Goal: Information Seeking & Learning: Learn about a topic

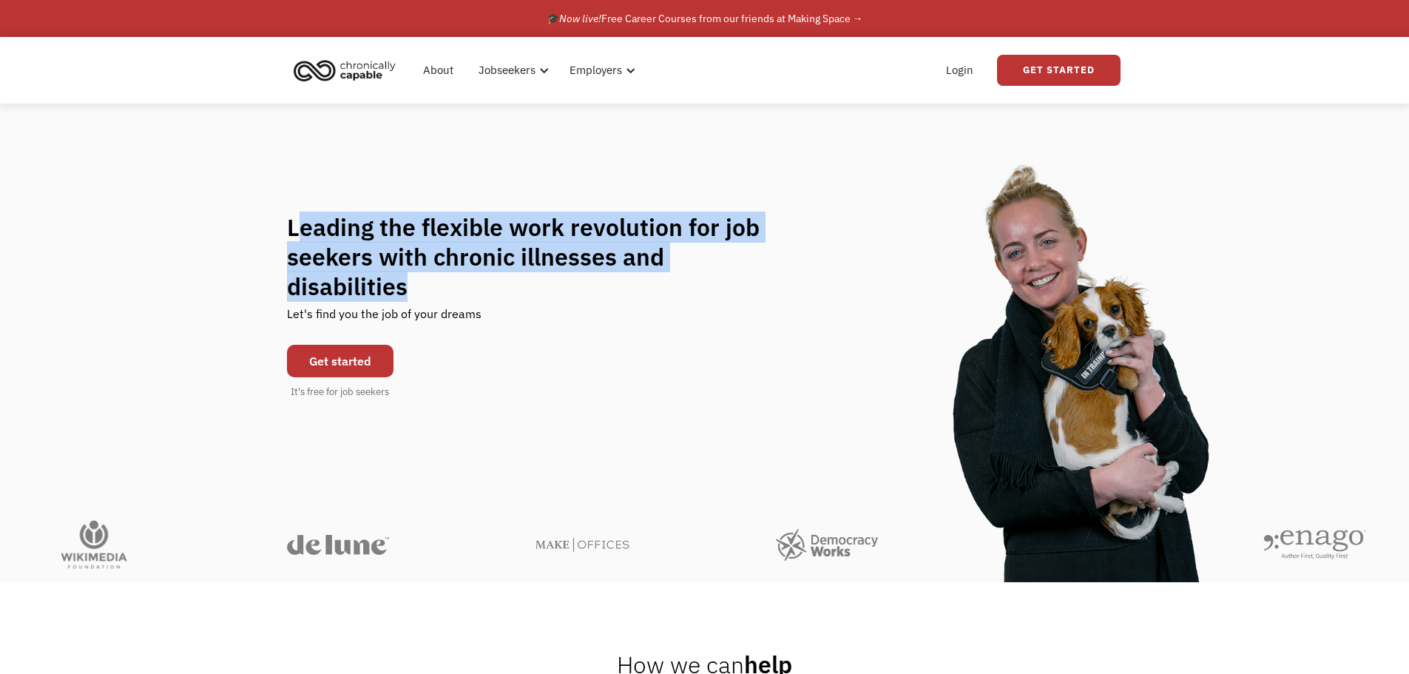
drag, startPoint x: 295, startPoint y: 237, endPoint x: 844, endPoint y: 306, distance: 552.9
click at [844, 306] on div "Leading the flexible work revolution for job seekers with chronic illnesses and…" at bounding box center [704, 305] width 835 height 187
click at [722, 382] on div "Leading the flexible work revolution for job seekers with chronic illnesses and…" at bounding box center [704, 305] width 835 height 187
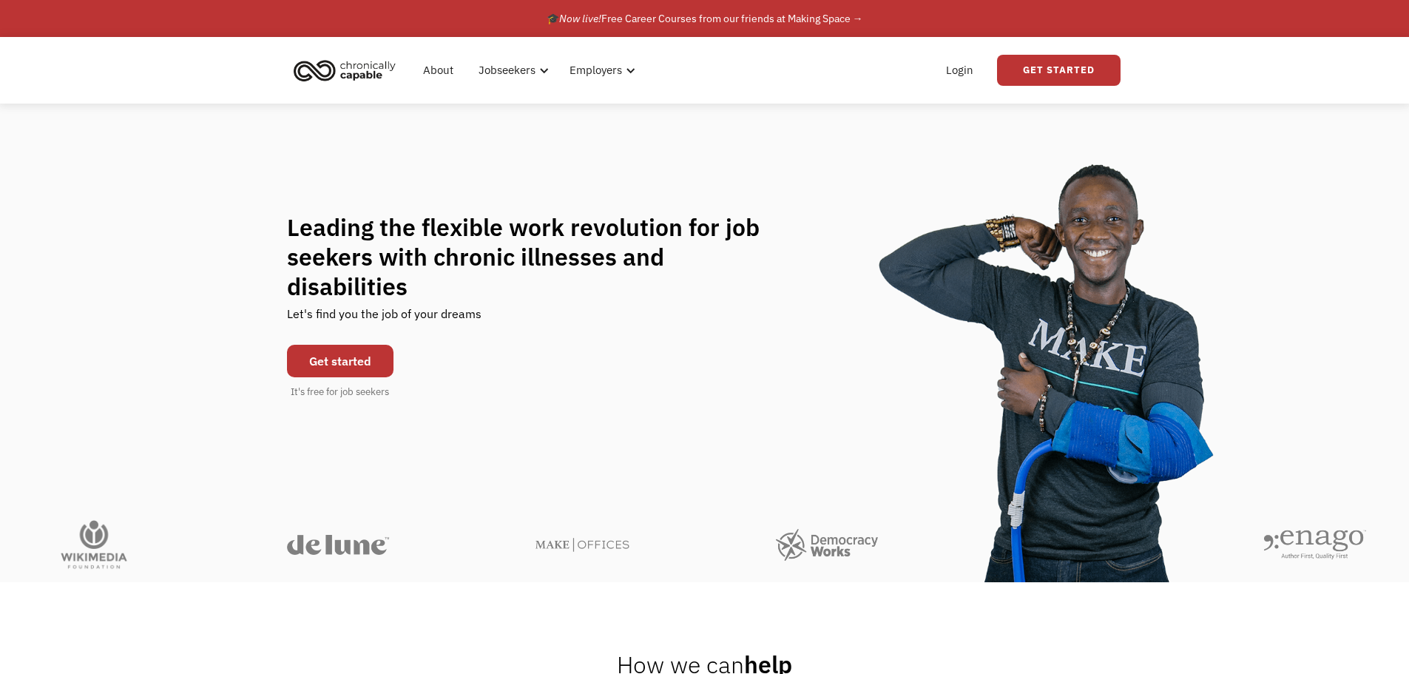
click at [355, 345] on link "Get started" at bounding box center [340, 361] width 106 height 33
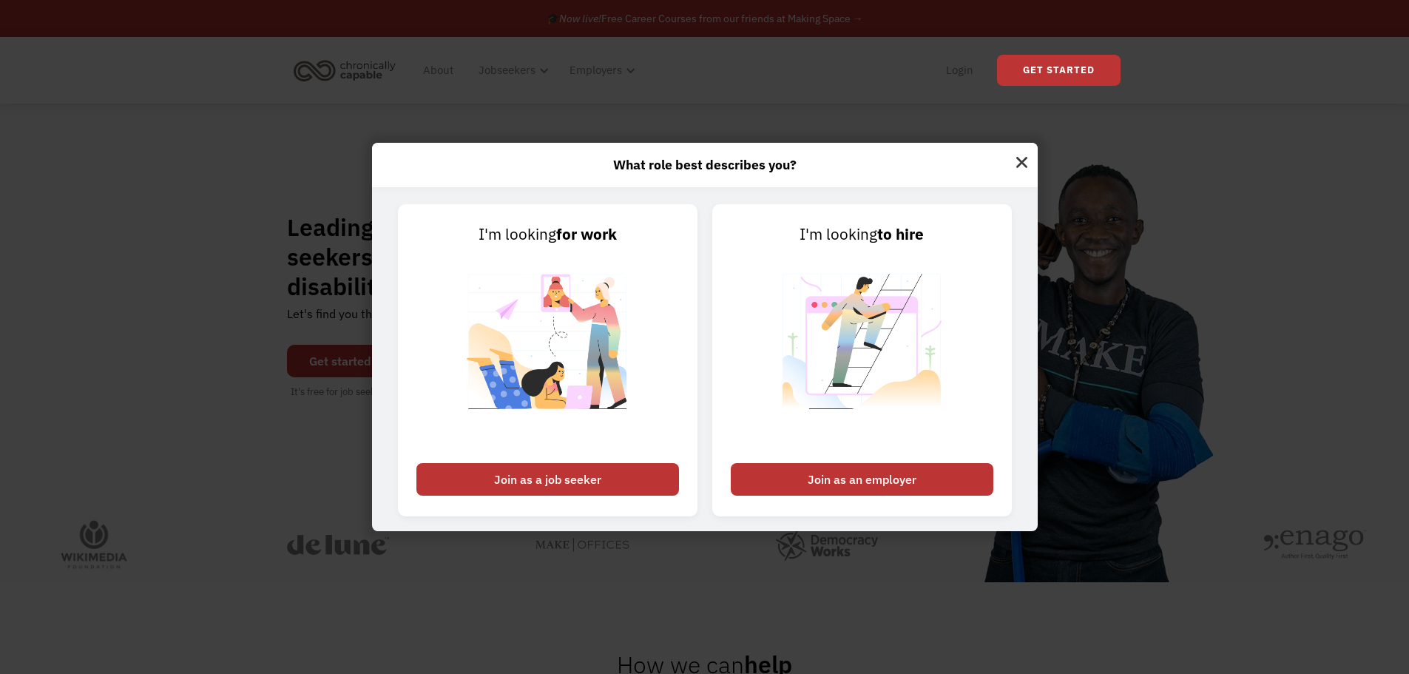
click at [299, 274] on div "What role best describes you? I'm looking for work Join as a job seeker I'm loo…" at bounding box center [704, 337] width 1409 height 674
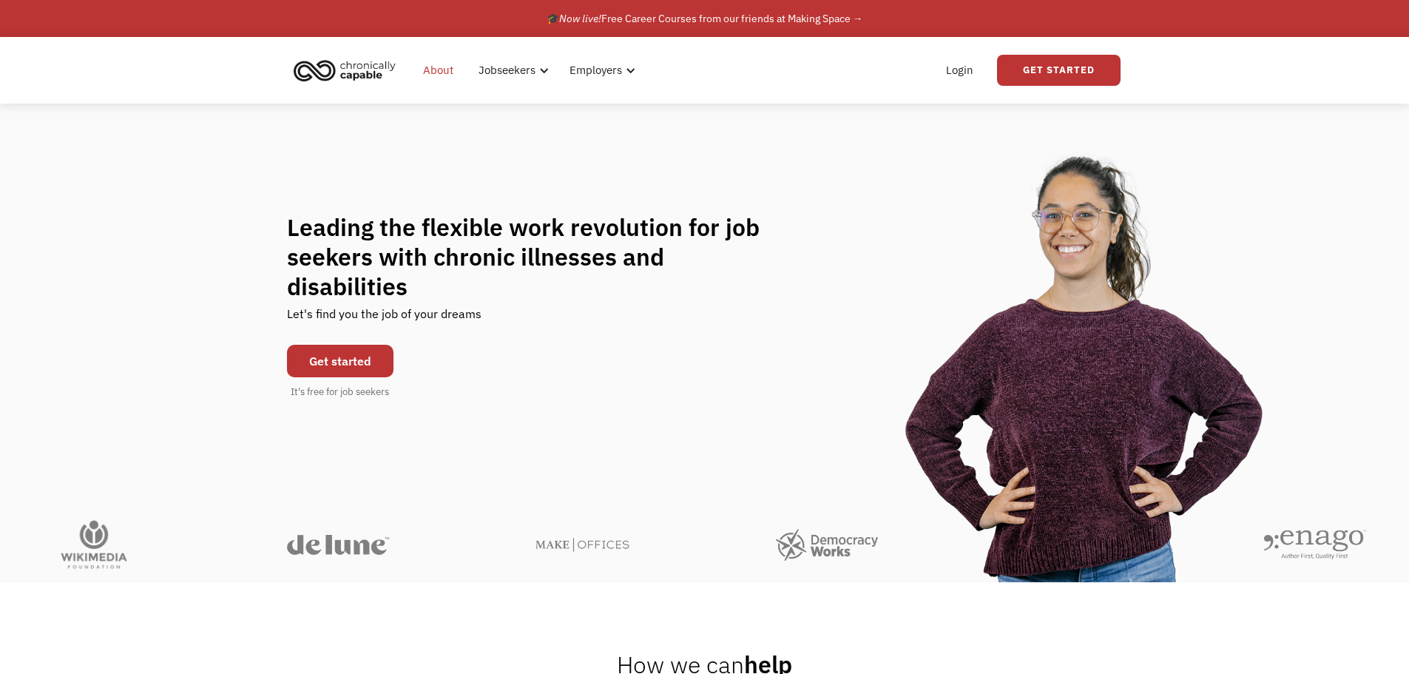
click at [435, 76] on link "About" at bounding box center [438, 70] width 48 height 47
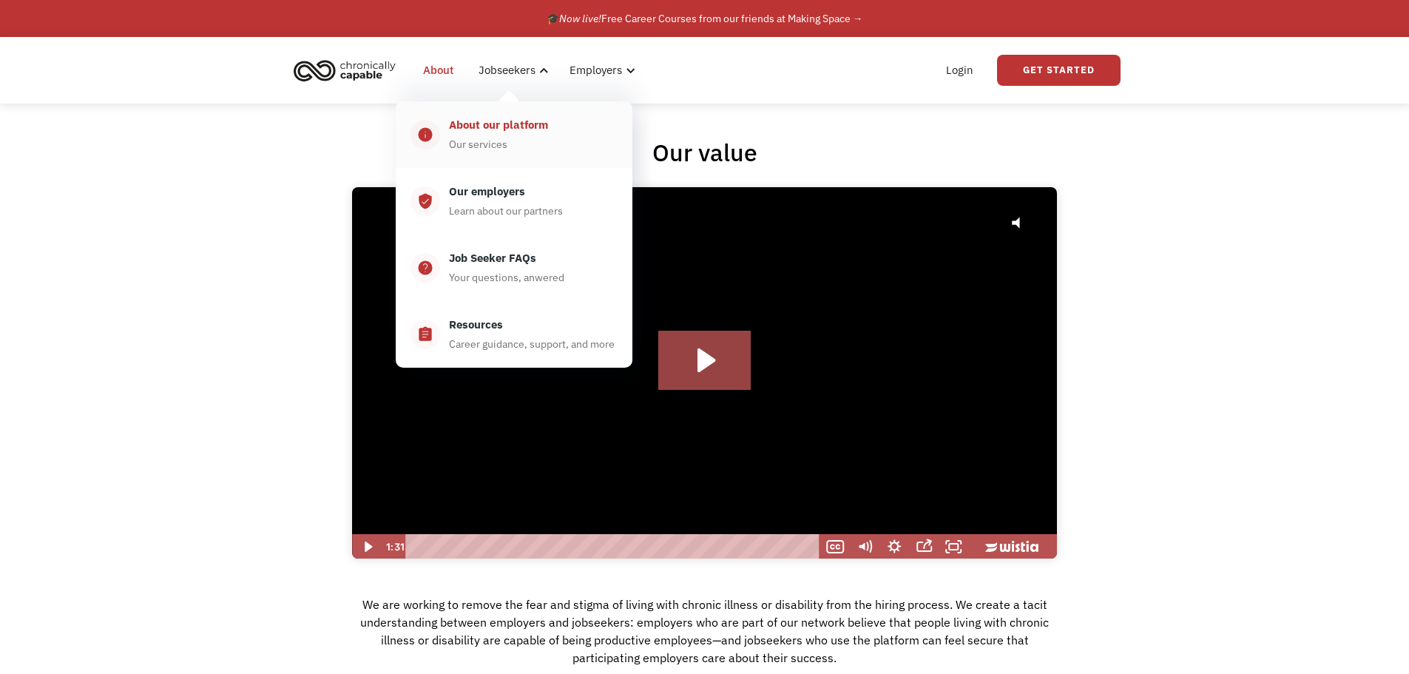
click at [506, 127] on div "About our platform" at bounding box center [498, 125] width 99 height 18
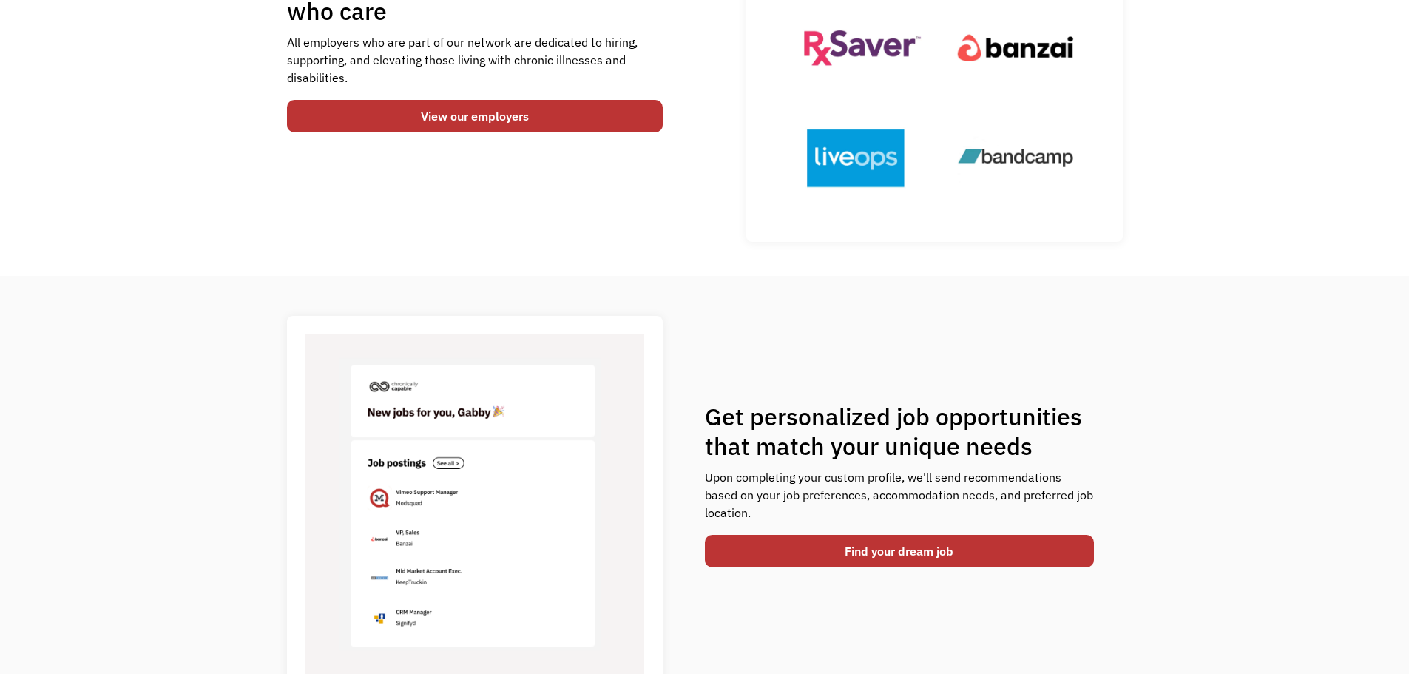
scroll to position [74, 0]
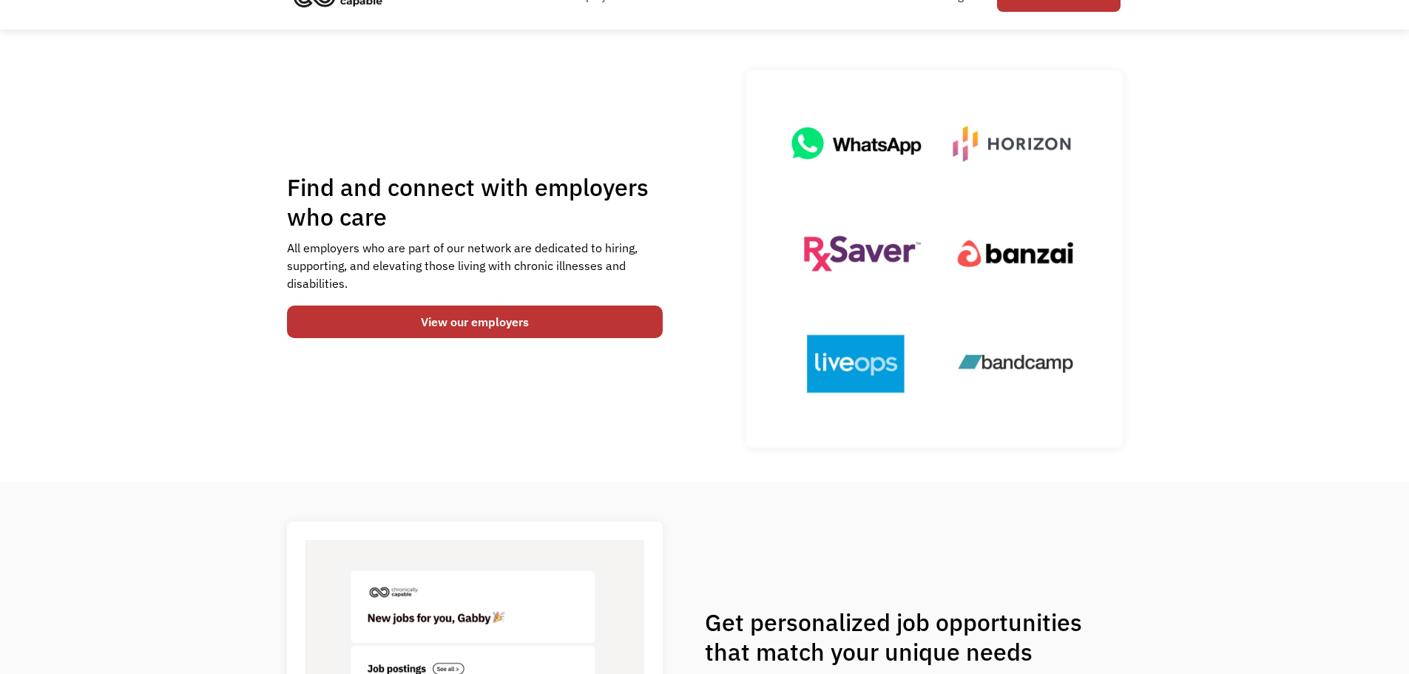
click at [553, 338] on div "Find and connect with employers who care All employers who are part of our netw…" at bounding box center [475, 258] width 376 height 173
click at [546, 325] on link "View our employers" at bounding box center [475, 321] width 376 height 33
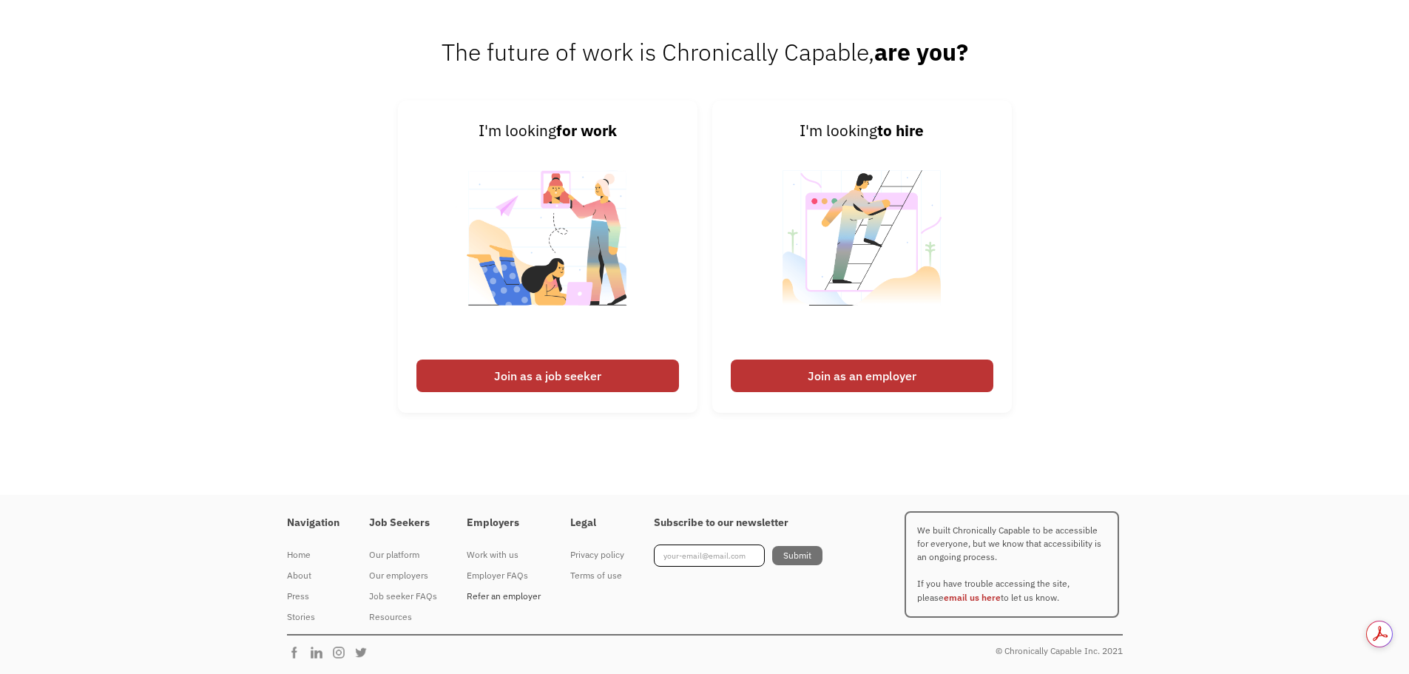
scroll to position [0, 0]
click at [376, 596] on div "Job seeker FAQs" at bounding box center [403, 596] width 68 height 18
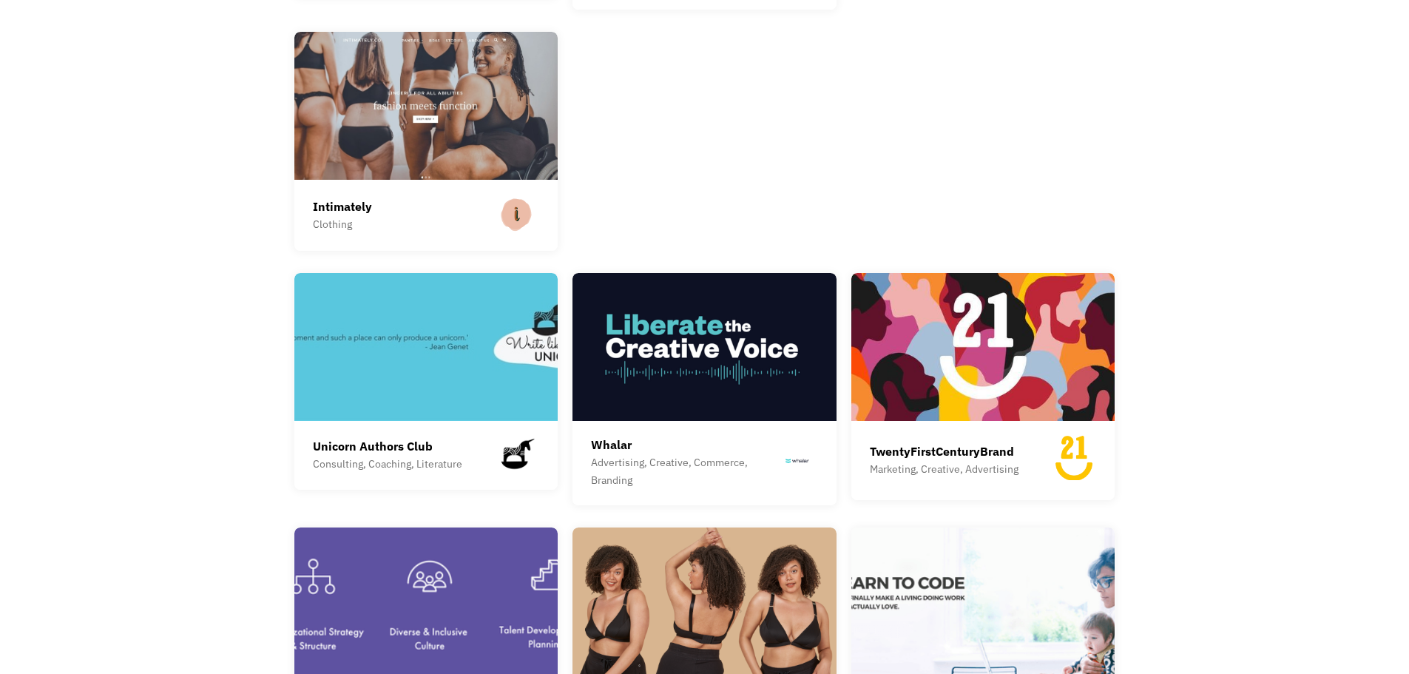
scroll to position [1775, 0]
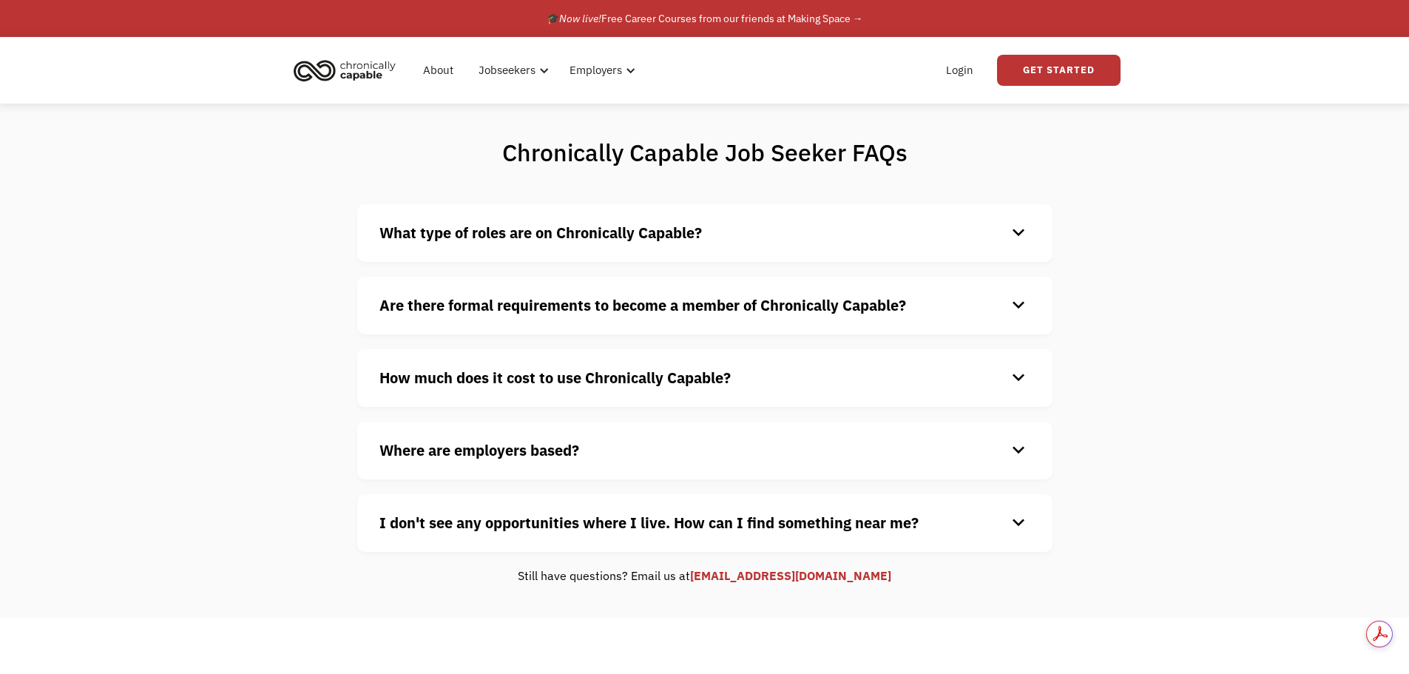
click at [503, 214] on div "What type of roles are on Chronically Capable? keyboard_arrow_down We offer a r…" at bounding box center [704, 233] width 695 height 58
click at [503, 249] on div "What type of roles are on Chronically Capable? keyboard_arrow_down We offer a r…" at bounding box center [704, 233] width 695 height 58
click at [494, 239] on strong "What type of roles are on Chronically Capable?" at bounding box center [540, 233] width 322 height 20
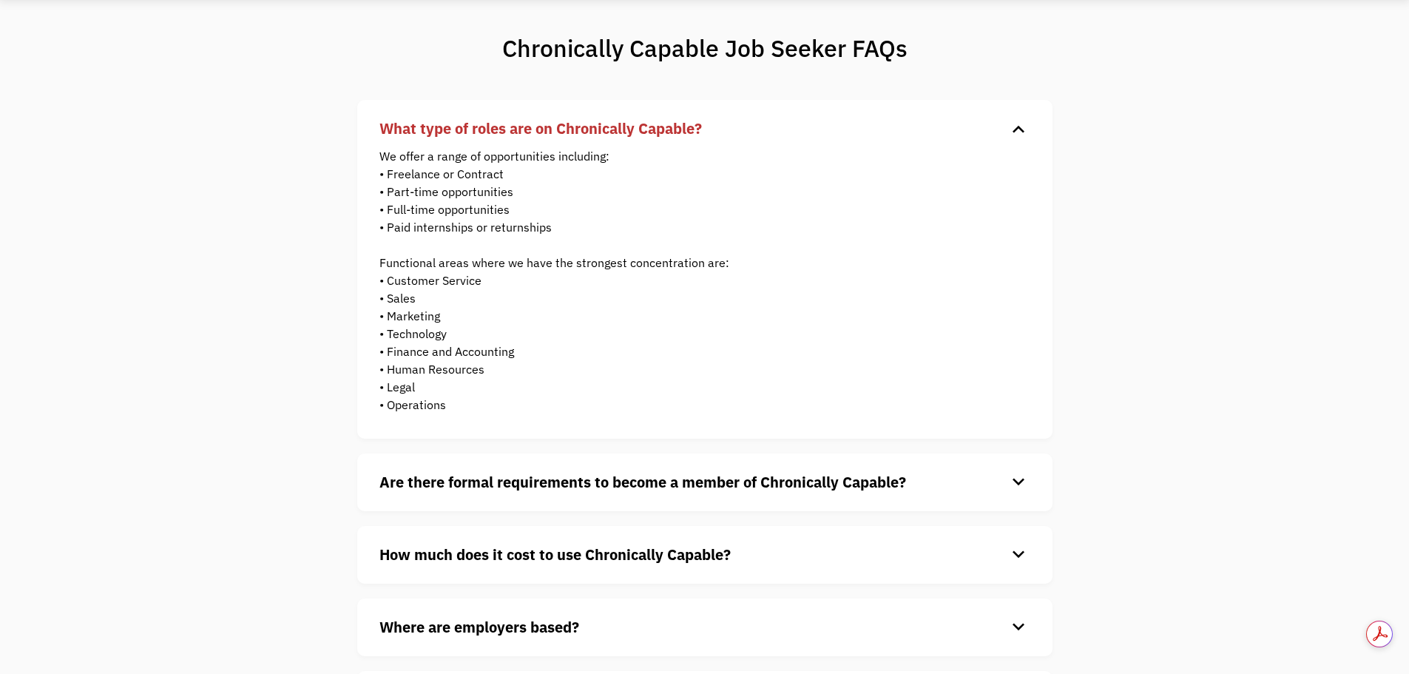
scroll to position [222, 0]
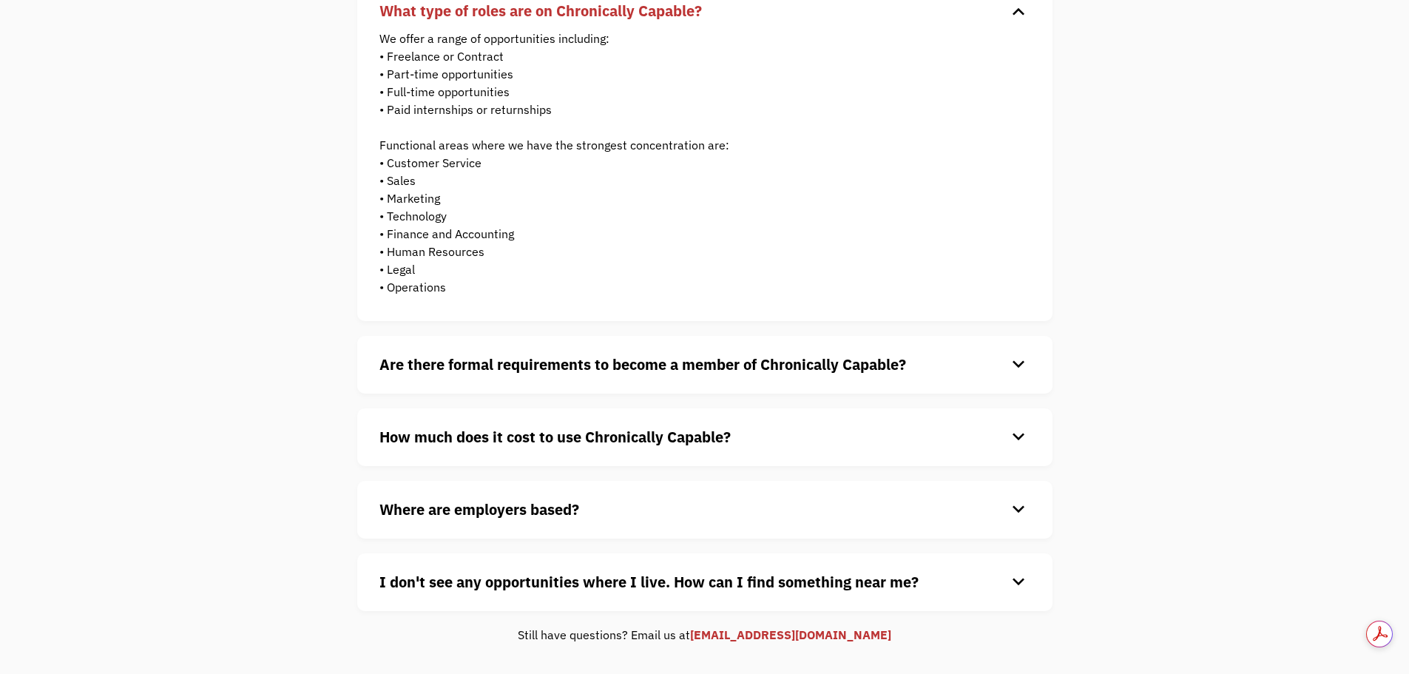
click at [484, 363] on strong "Are there formal requirements to become a member of Chronically Capable?" at bounding box center [642, 364] width 526 height 20
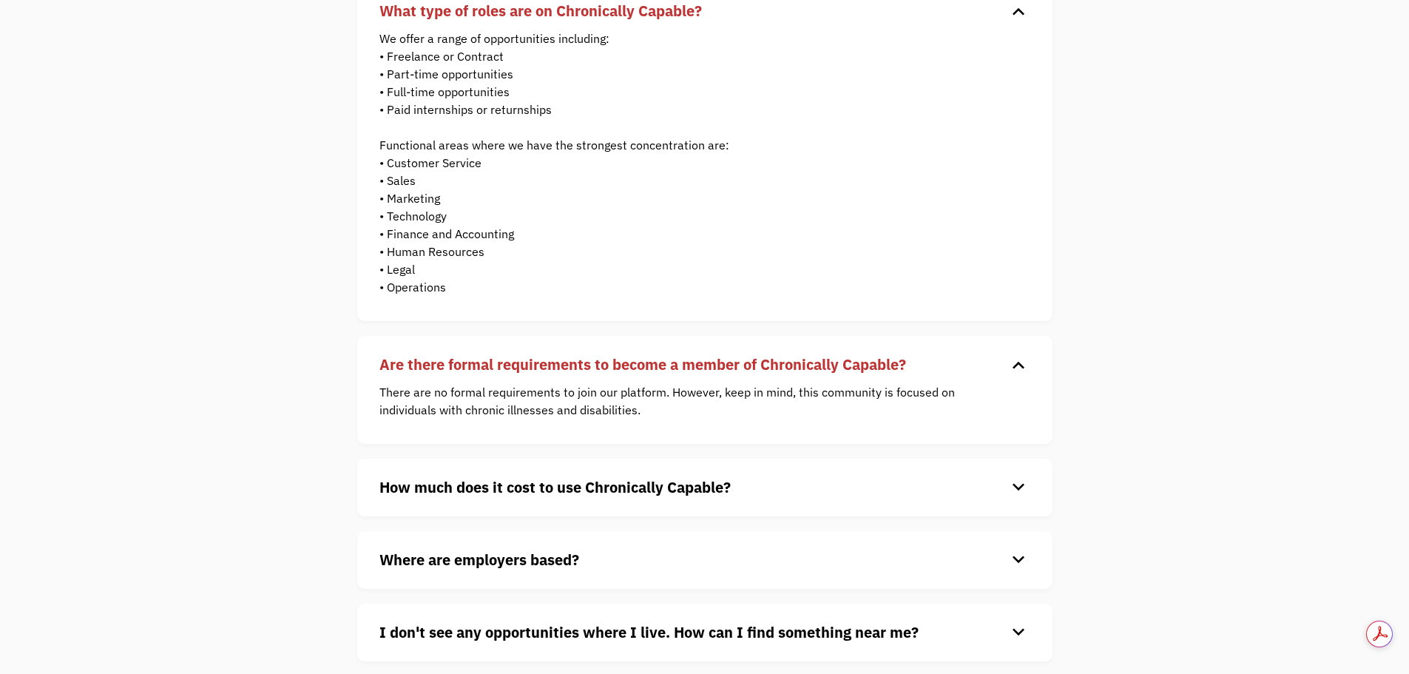
click at [516, 487] on strong "How much does it cost to use Chronically Capable?" at bounding box center [554, 487] width 351 height 20
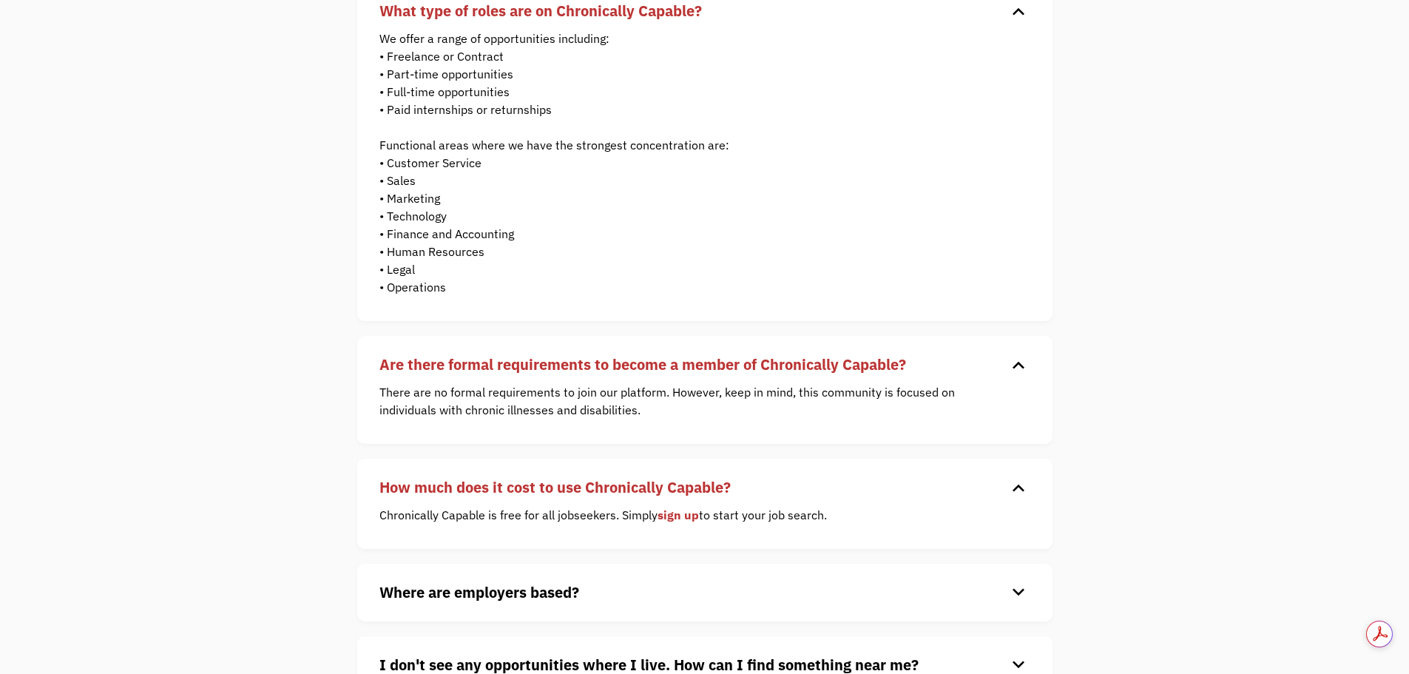
click at [527, 572] on div "Where are employers based? keyboard_arrow_down Our customers are based all over…" at bounding box center [704, 592] width 695 height 58
drag, startPoint x: 526, startPoint y: 581, endPoint x: 486, endPoint y: 557, distance: 46.4
click at [526, 582] on strong "Where are employers based?" at bounding box center [479, 592] width 200 height 20
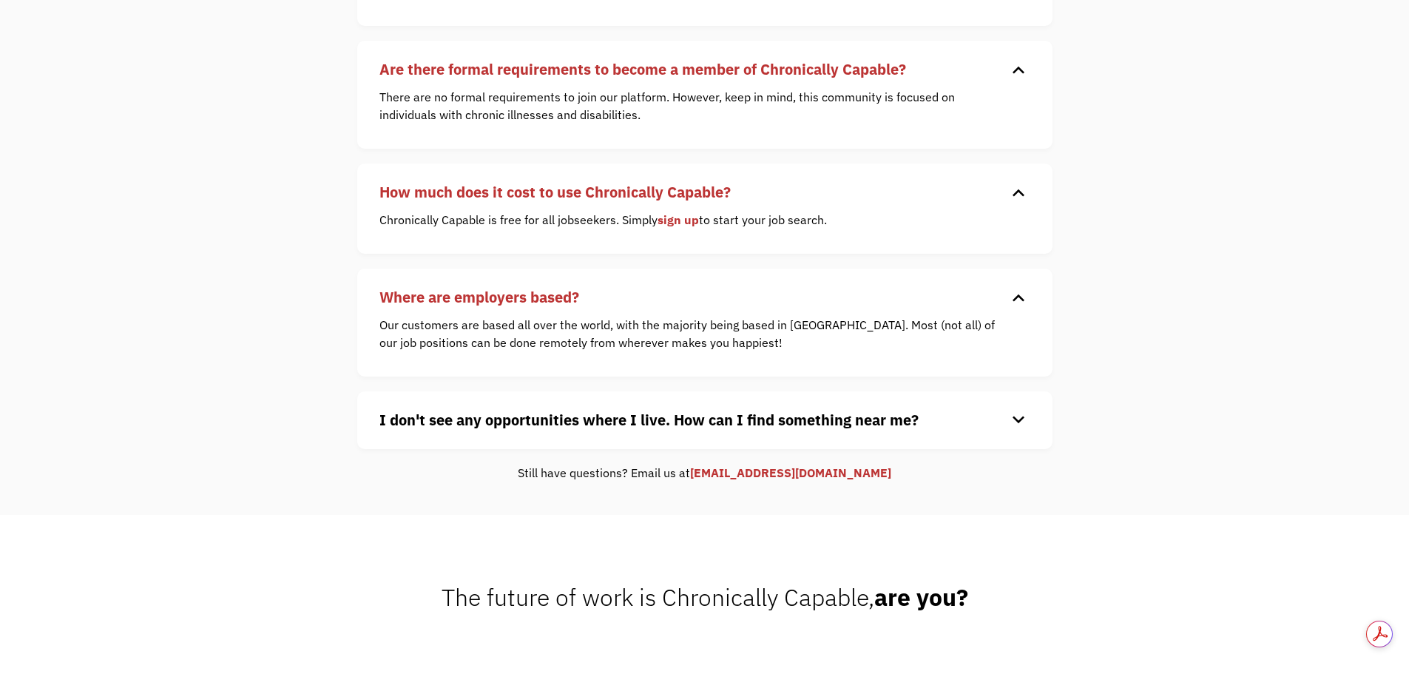
scroll to position [518, 0]
click at [576, 428] on strong "I don't see any opportunities where I live. How can I find something near me?" at bounding box center [648, 419] width 539 height 20
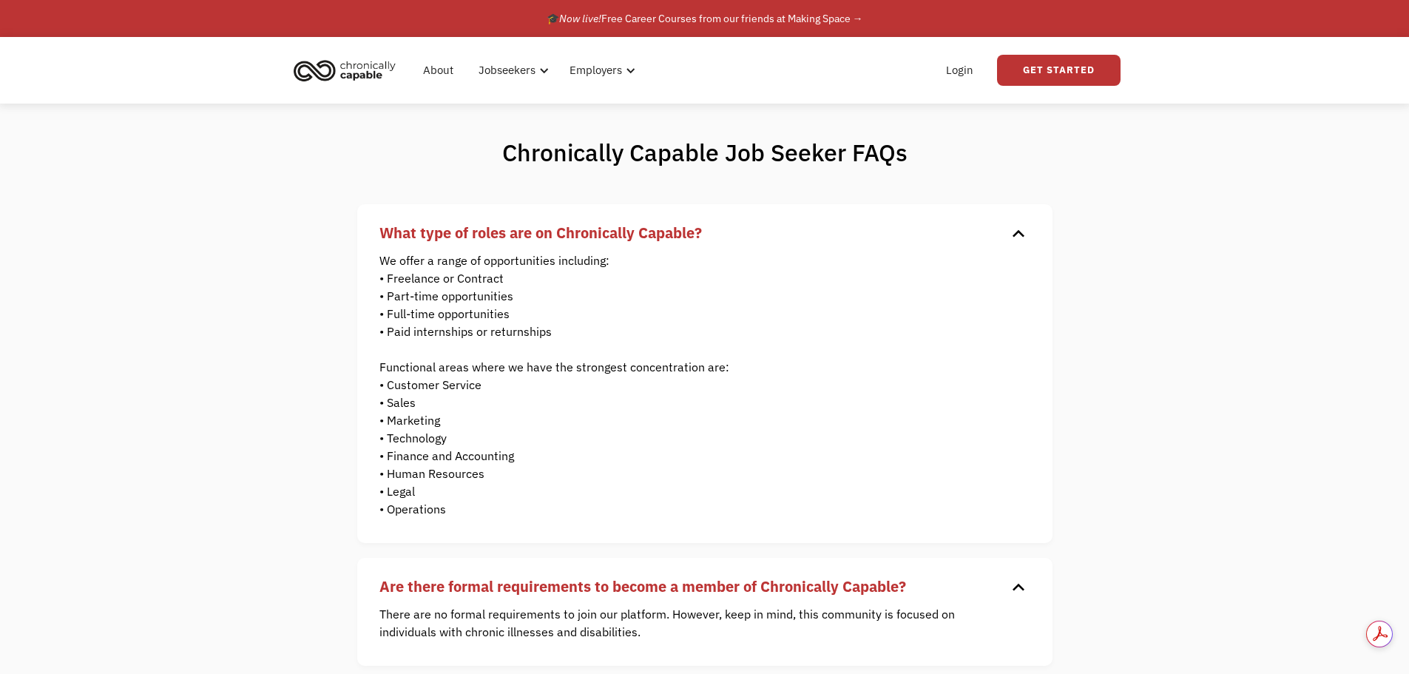
scroll to position [0, 0]
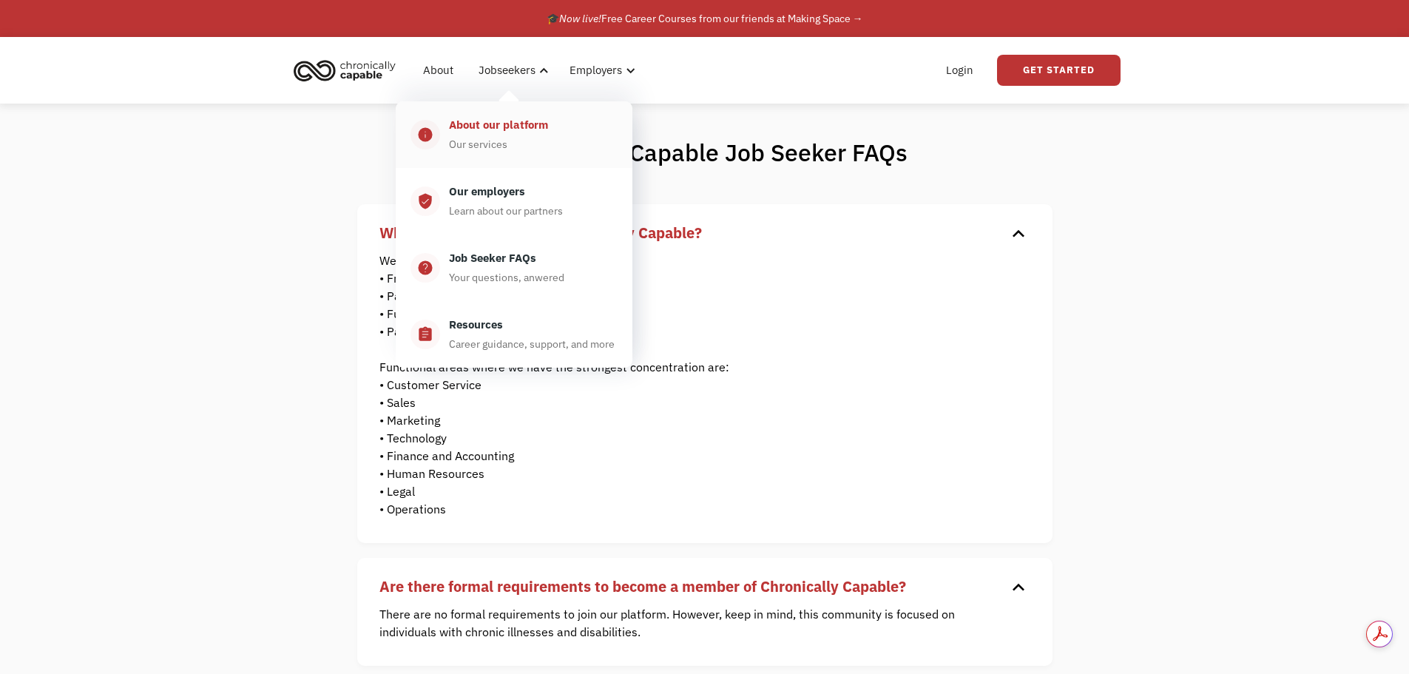
click at [510, 129] on div "About our platform" at bounding box center [498, 125] width 99 height 18
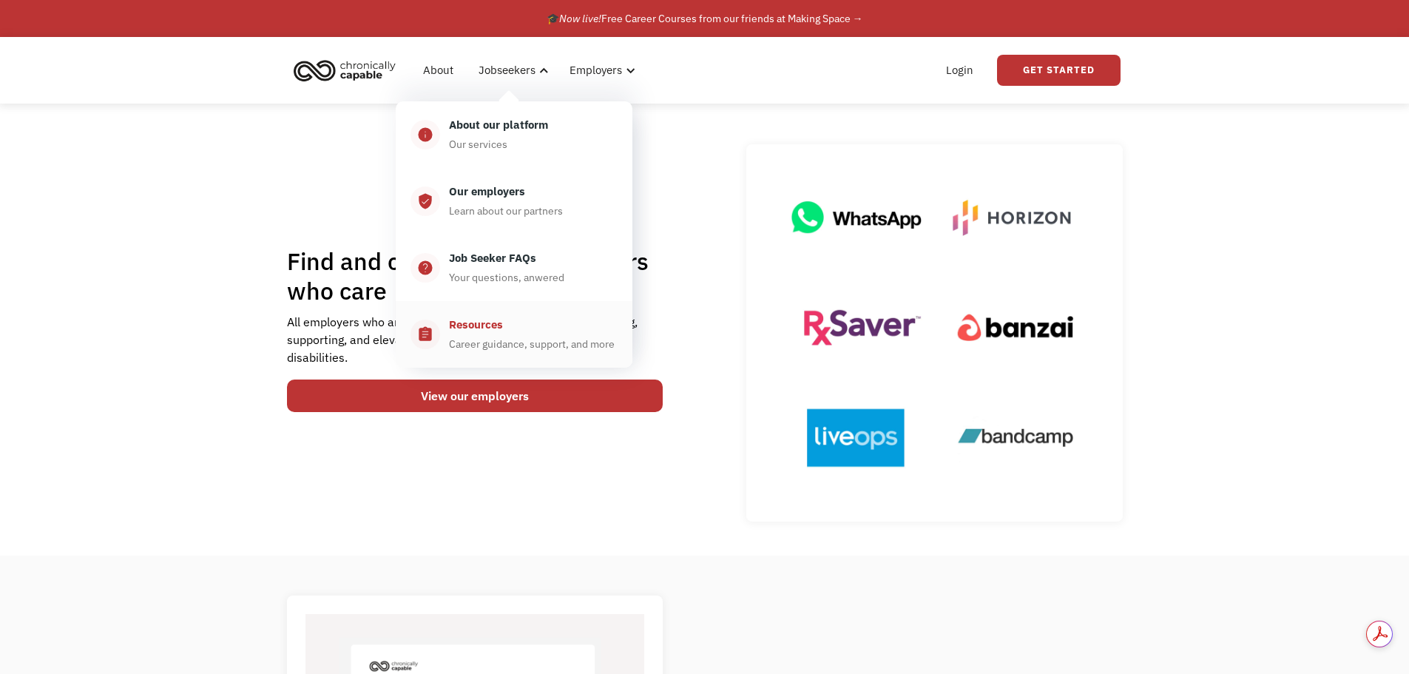
click at [479, 345] on div "Career guidance, support, and more" at bounding box center [532, 344] width 166 height 18
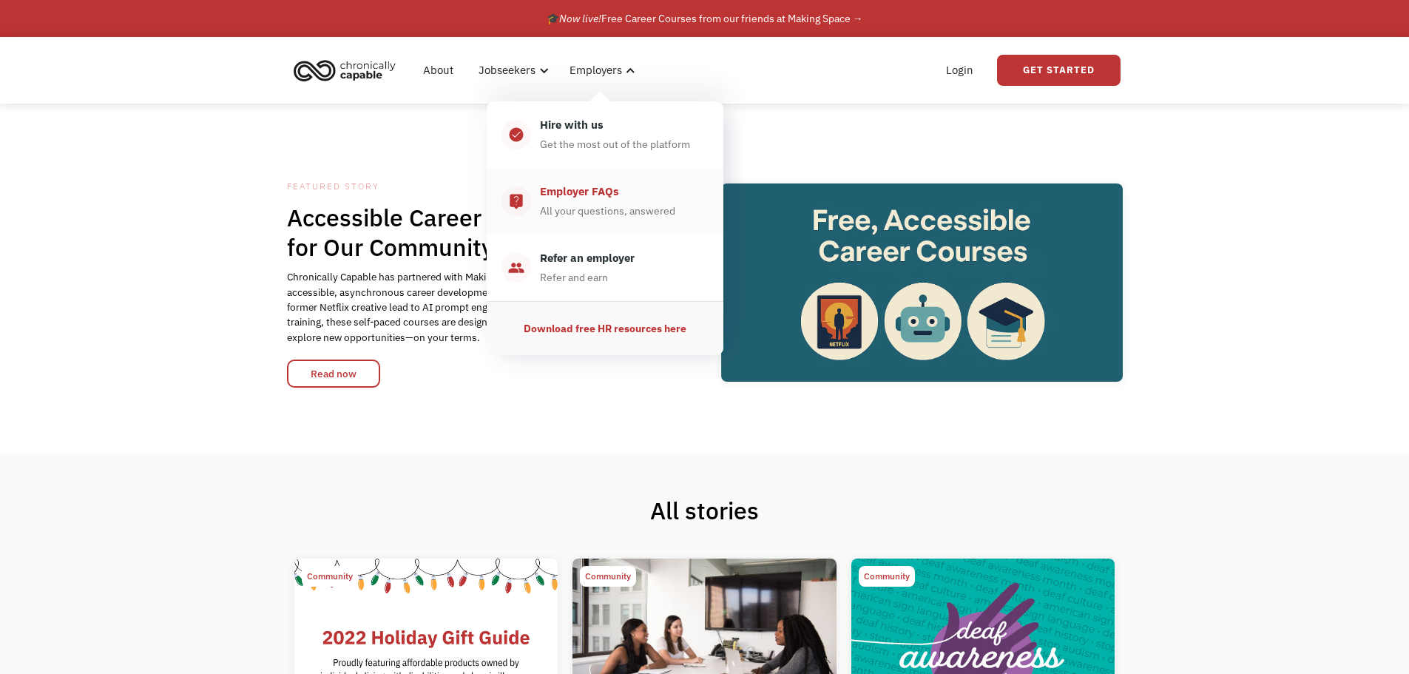
click at [573, 197] on div "Employer FAQs" at bounding box center [579, 192] width 79 height 18
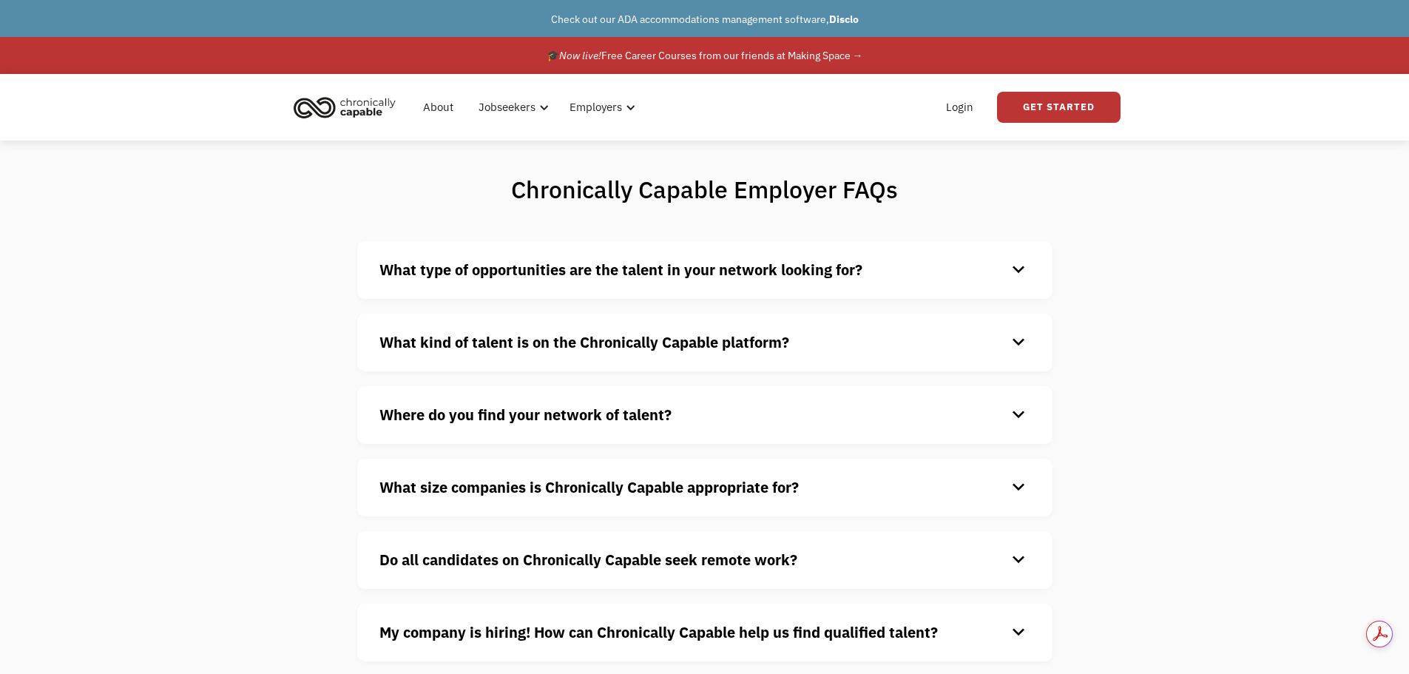
click at [691, 279] on strong "What type of opportunities are the talent in your network looking for?" at bounding box center [620, 270] width 483 height 20
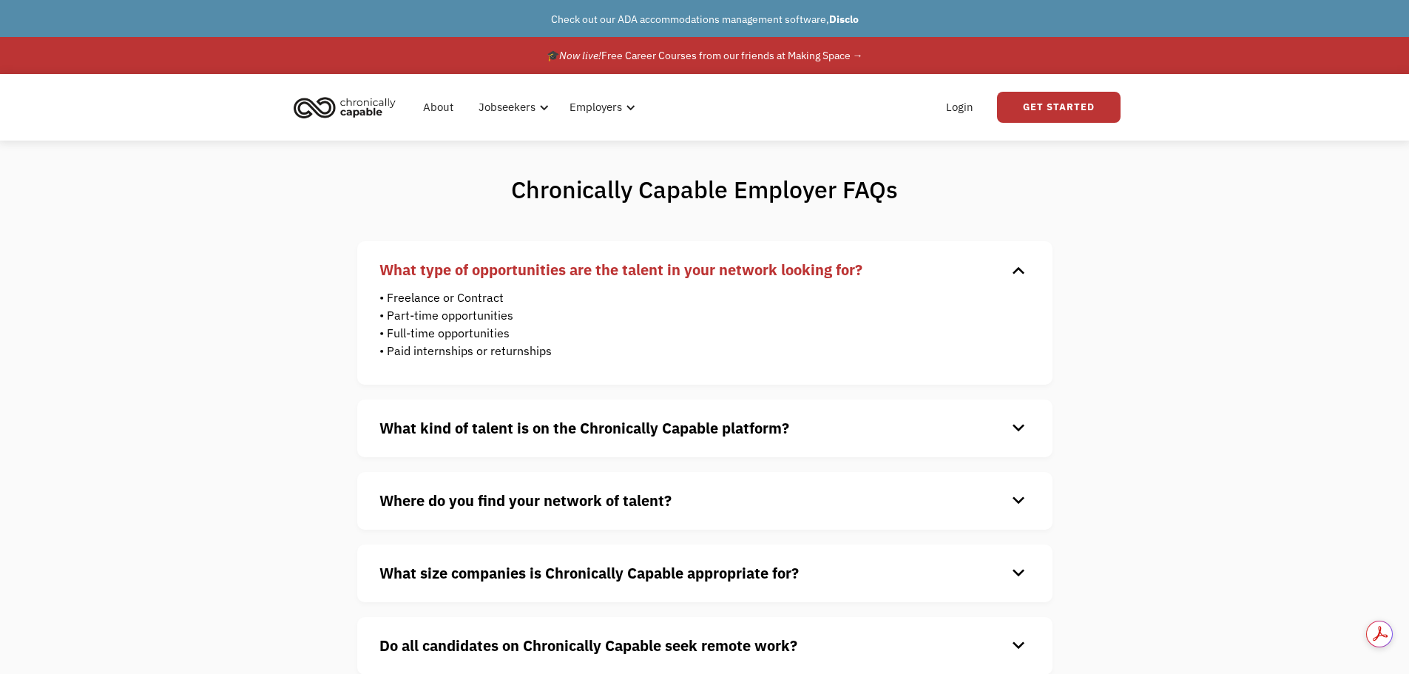
click at [577, 424] on strong "What kind of talent is on the Chronically Capable platform?" at bounding box center [584, 428] width 410 height 20
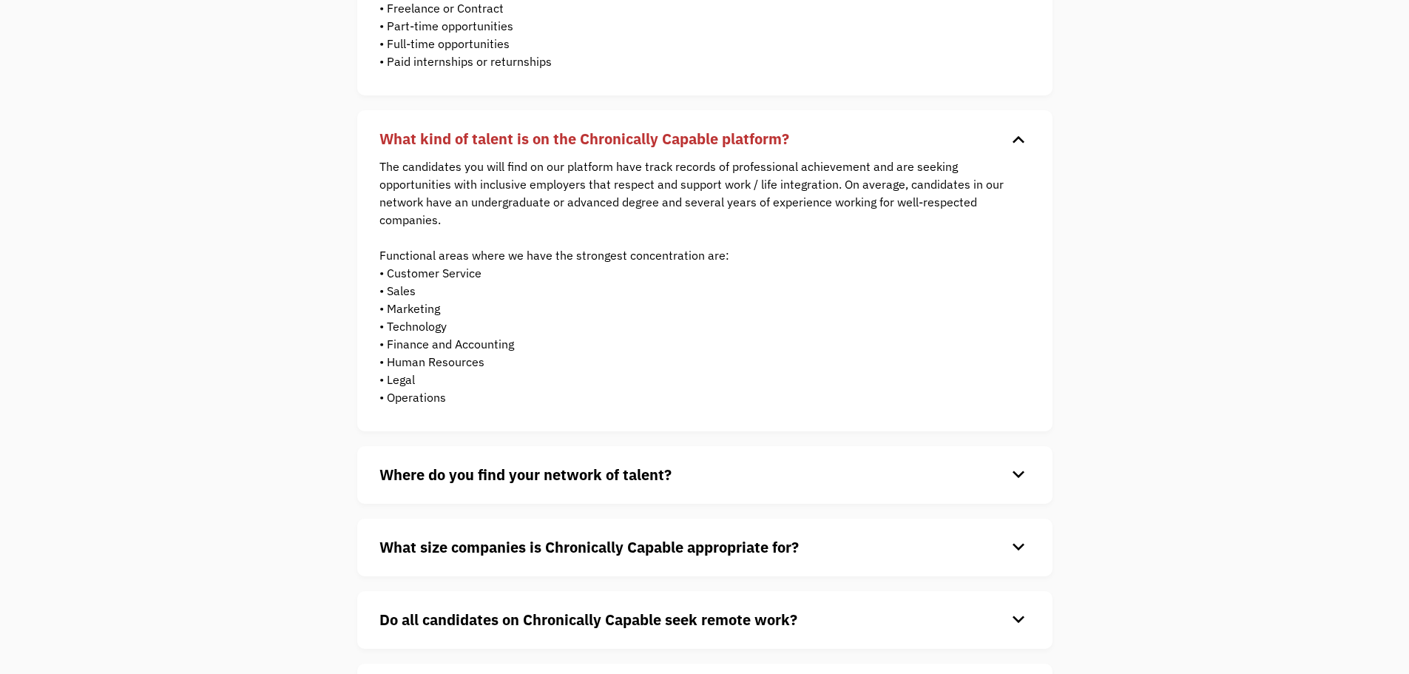
scroll to position [370, 0]
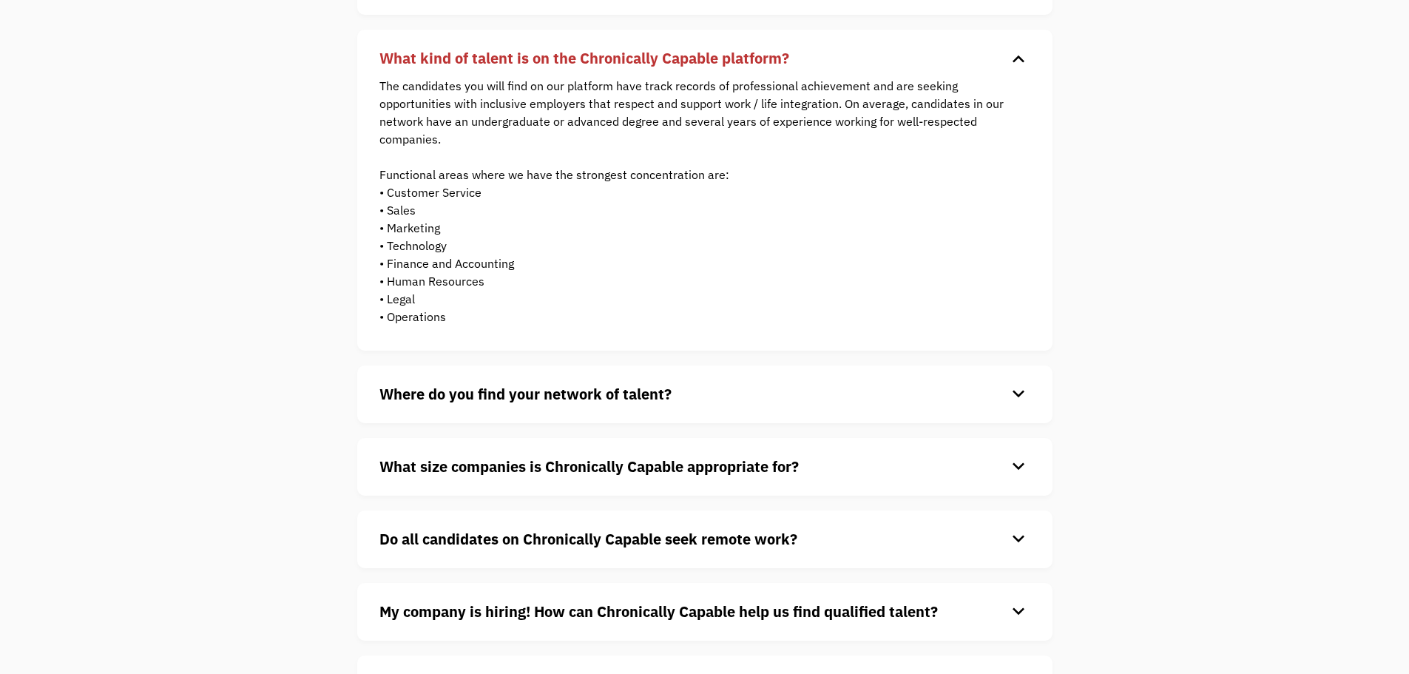
click at [629, 389] on strong "Where do you find your network of talent?" at bounding box center [525, 394] width 292 height 20
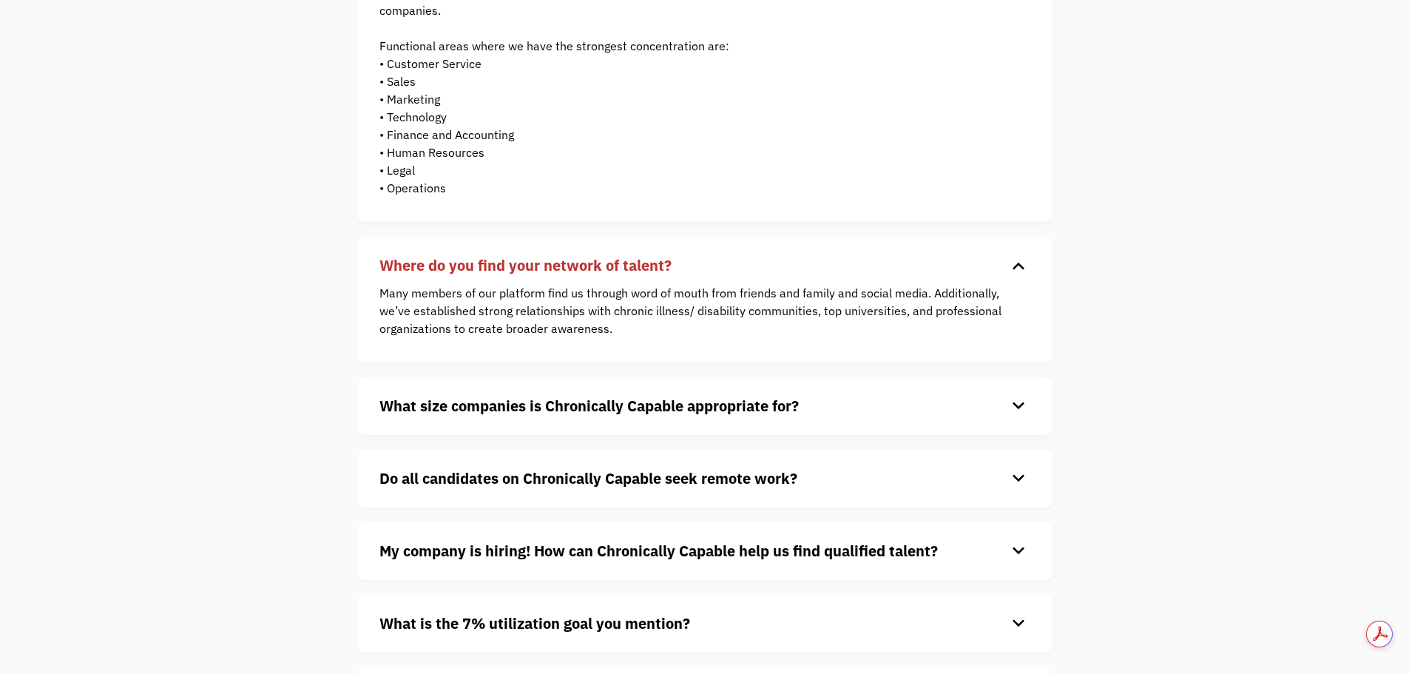
scroll to position [592, 0]
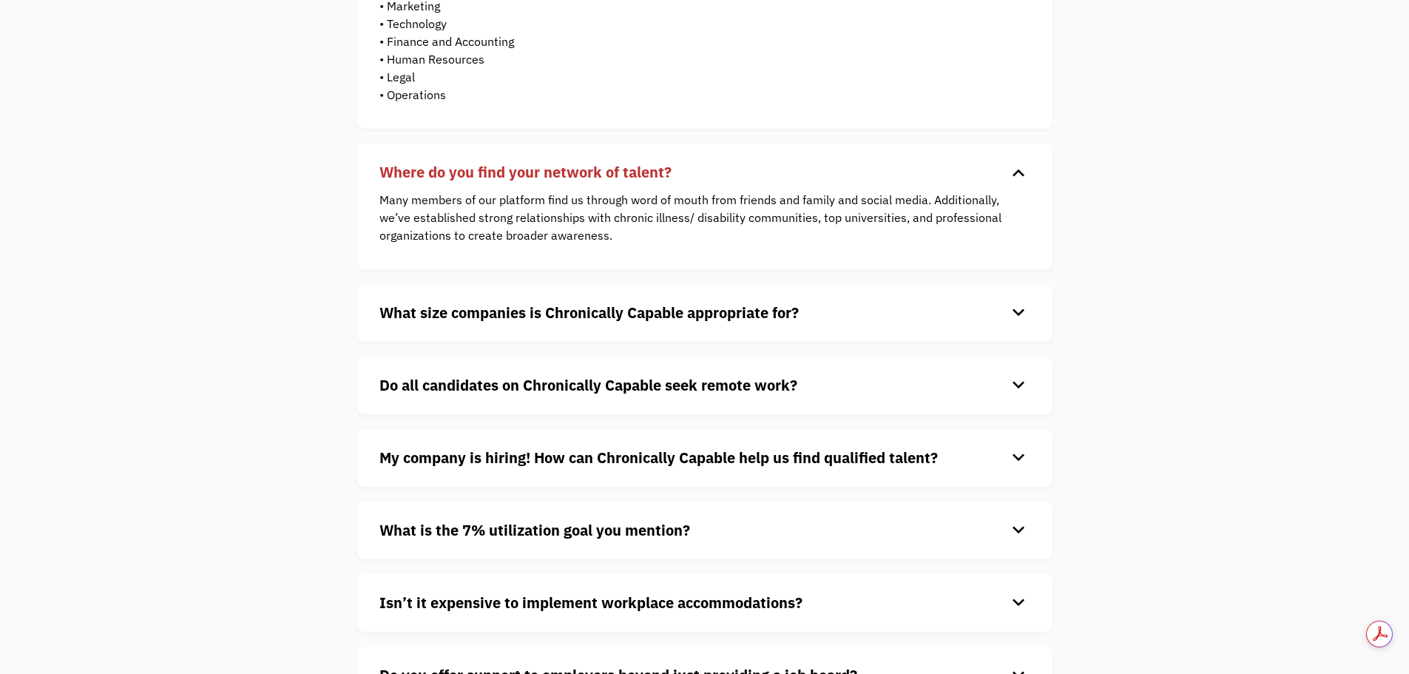
click at [649, 338] on div "What size companies is Chronically Capable appropriate for? keyboard_arrow_down…" at bounding box center [704, 313] width 695 height 58
click at [649, 328] on div "What size companies is Chronically Capable appropriate for? keyboard_arrow_down…" at bounding box center [704, 313] width 695 height 58
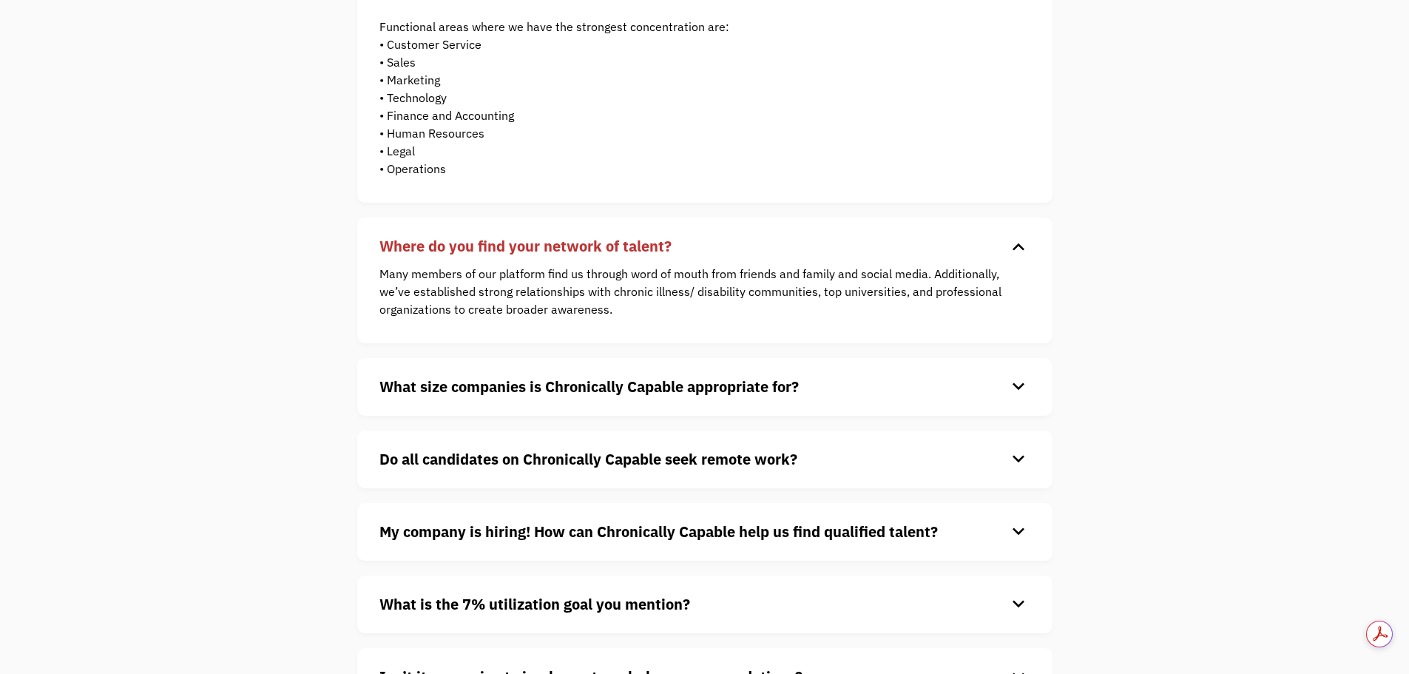
scroll to position [0, 0]
click at [515, 397] on h4 "What size companies is Chronically Capable appropriate for?" at bounding box center [692, 387] width 627 height 22
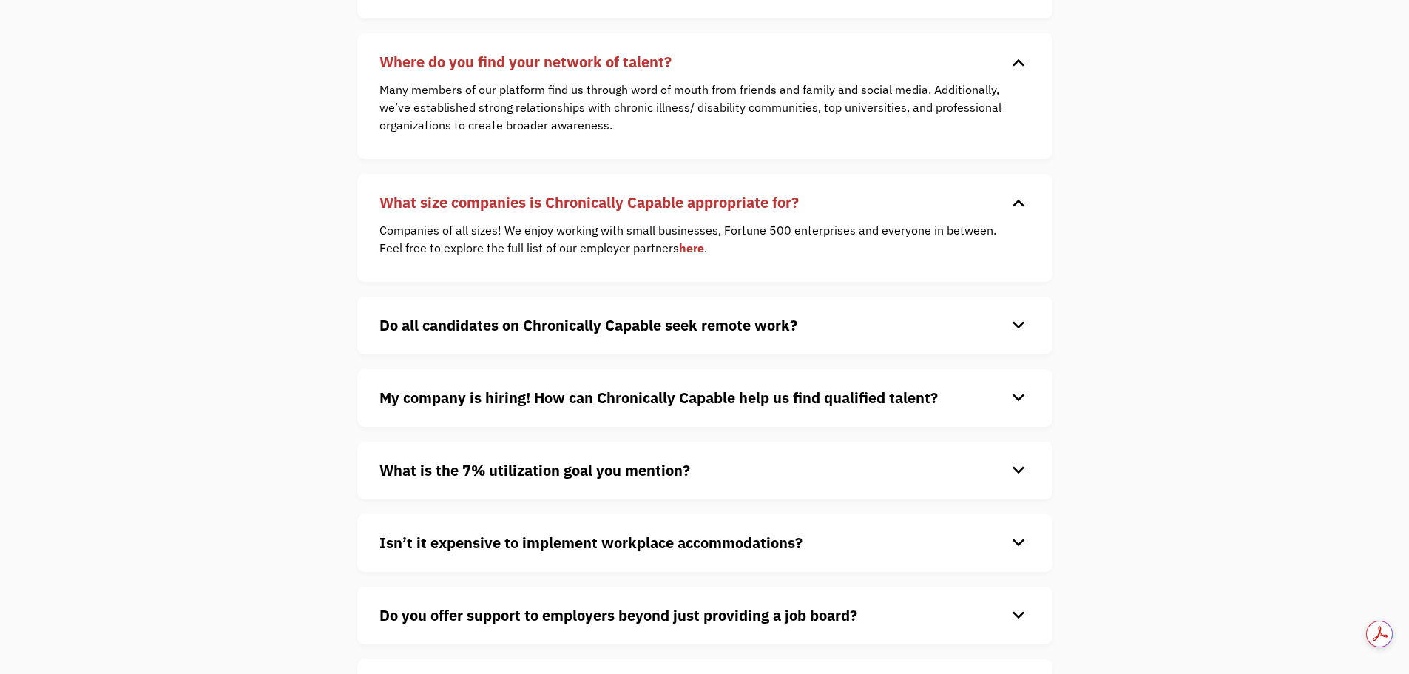
scroll to position [739, 0]
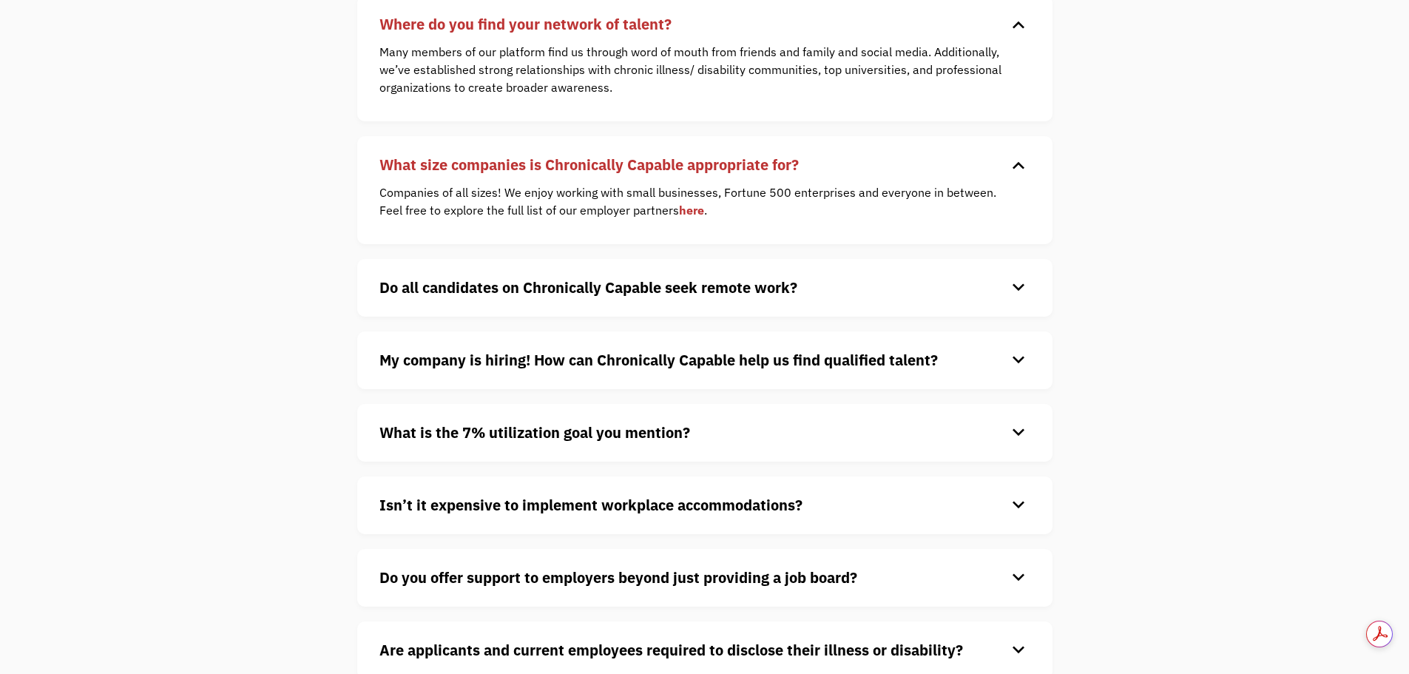
click at [546, 303] on div "Do all candidates on Chronically Capable seek remote work? keyboard_arrow_down …" at bounding box center [704, 288] width 695 height 58
click at [546, 293] on strong "Do all candidates on Chronically Capable seek remote work?" at bounding box center [588, 287] width 418 height 20
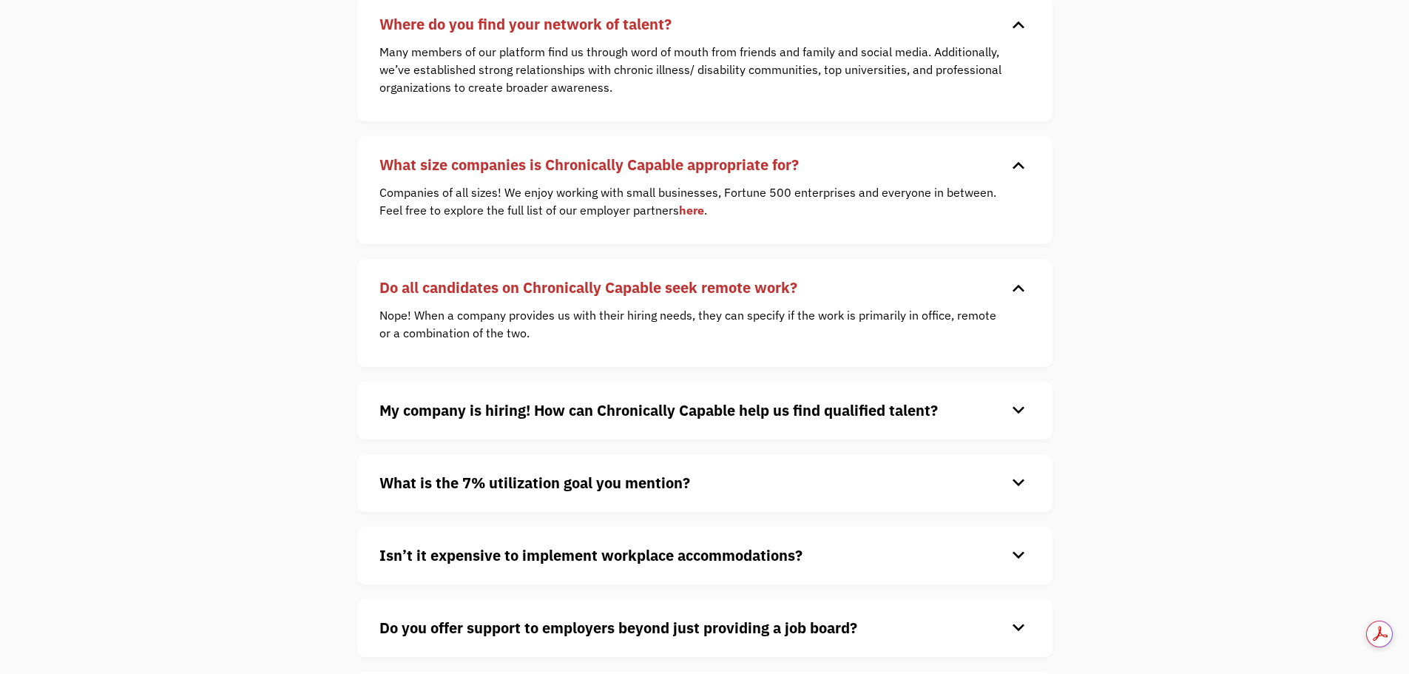
click at [693, 413] on strong "My company is hiring! How can Chronically Capable help us find qualified talent?" at bounding box center [658, 410] width 558 height 20
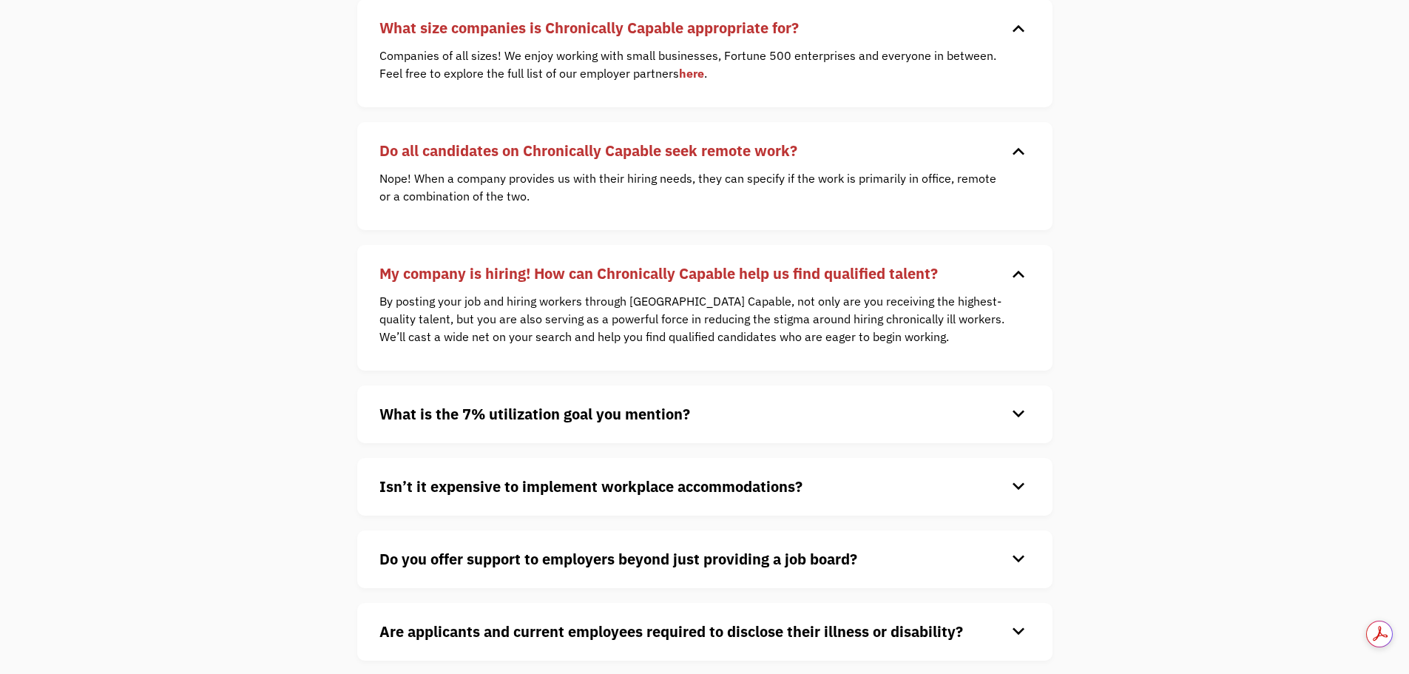
scroll to position [887, 0]
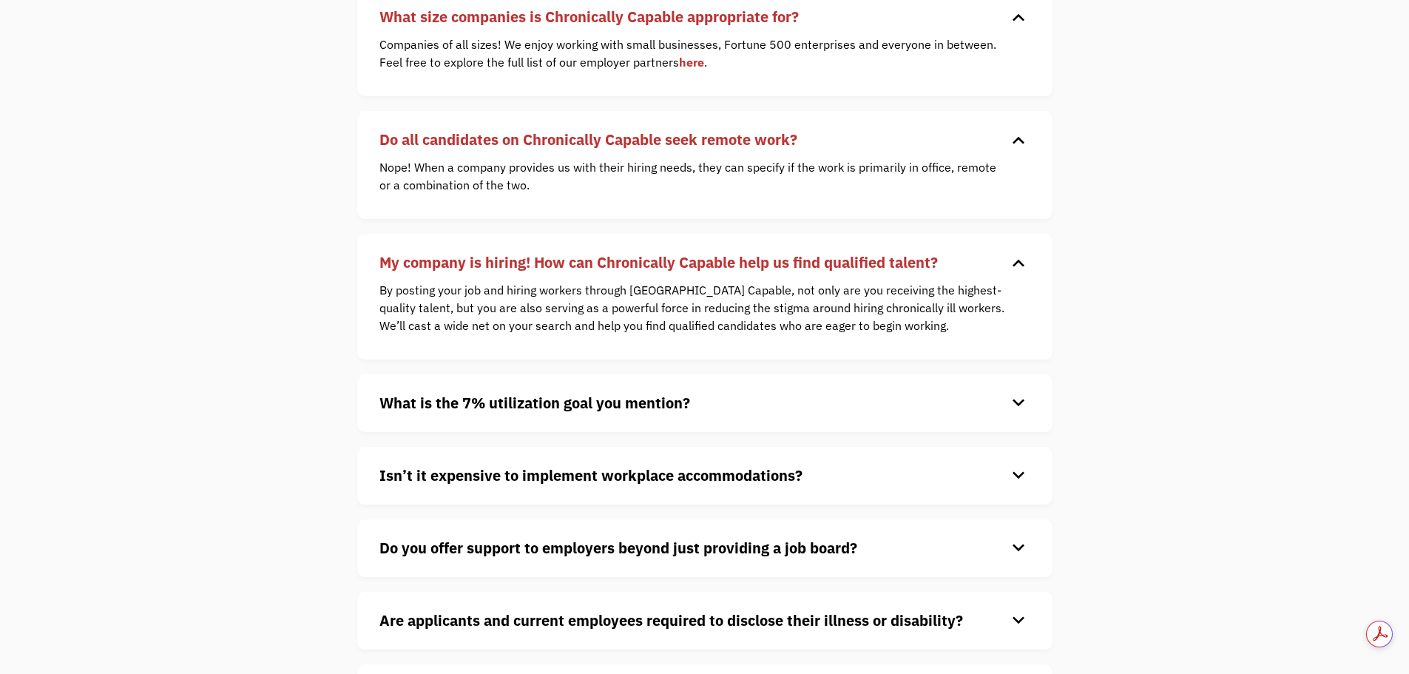
click at [601, 416] on div "What is the 7% utilization goal you mention? keyboard_arrow_down Updated in Sec…" at bounding box center [704, 403] width 695 height 58
click at [591, 407] on strong "What is the 7% utilization goal you mention?" at bounding box center [534, 403] width 311 height 20
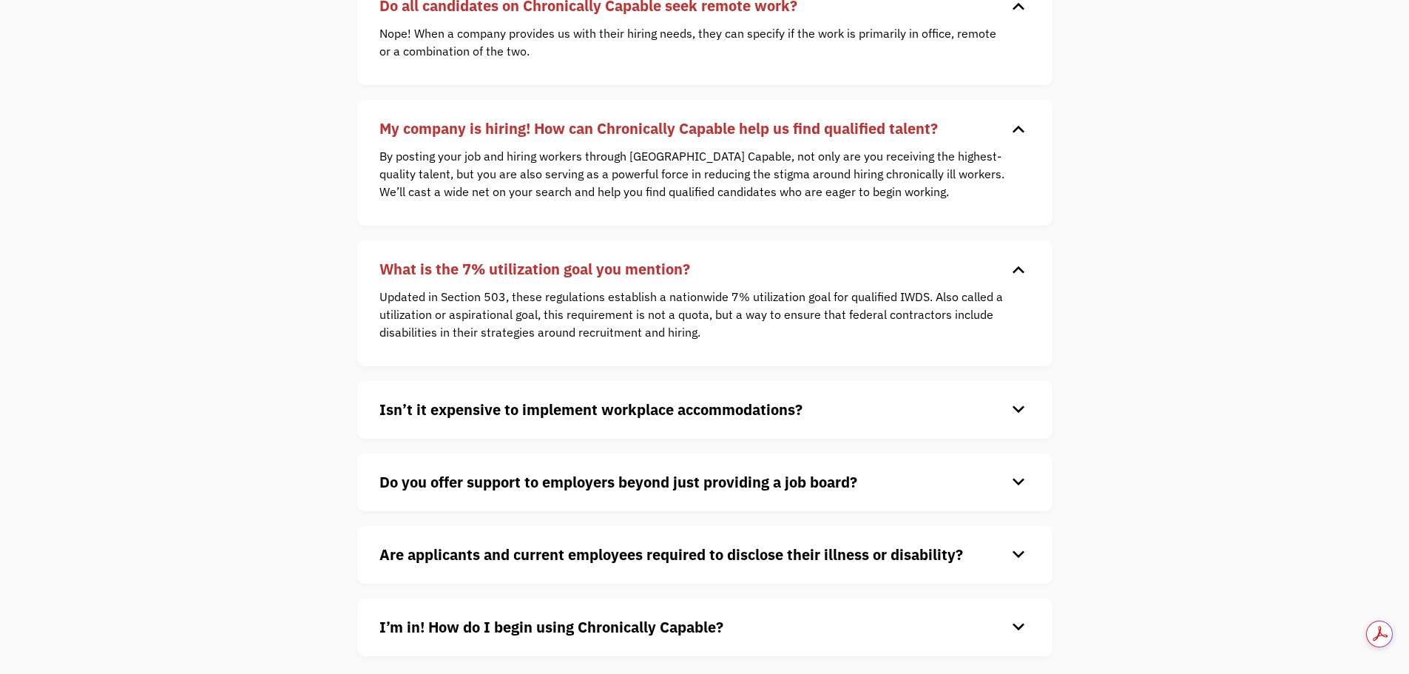
scroll to position [1035, 0]
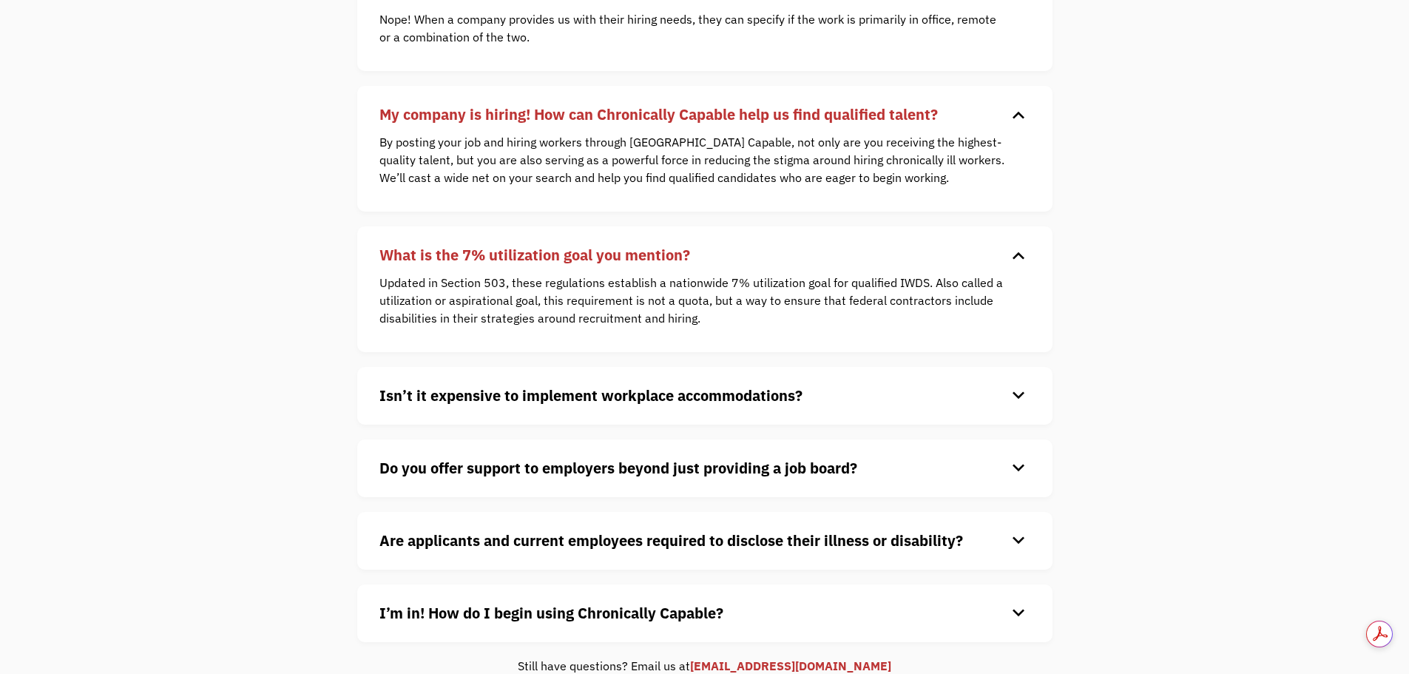
click at [549, 386] on strong "Isn’t it expensive to implement workplace accommodations?" at bounding box center [590, 395] width 423 height 20
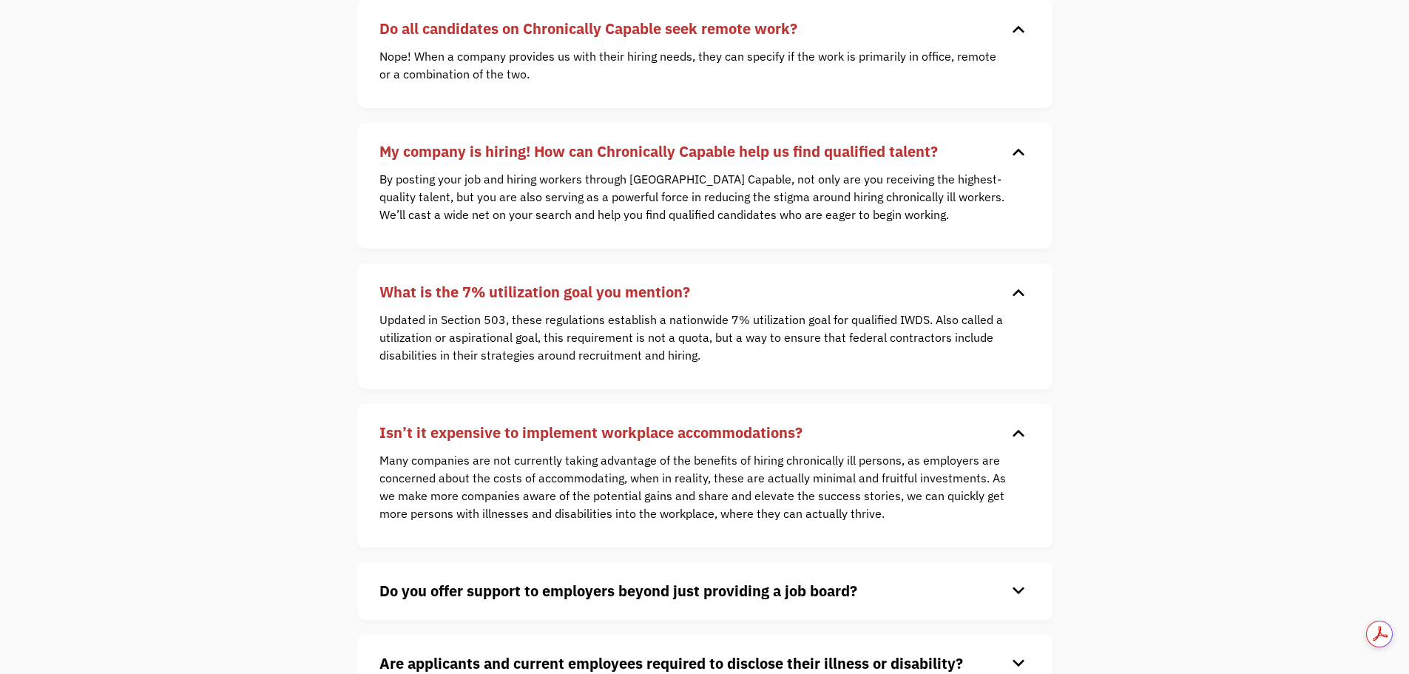
scroll to position [1109, 0]
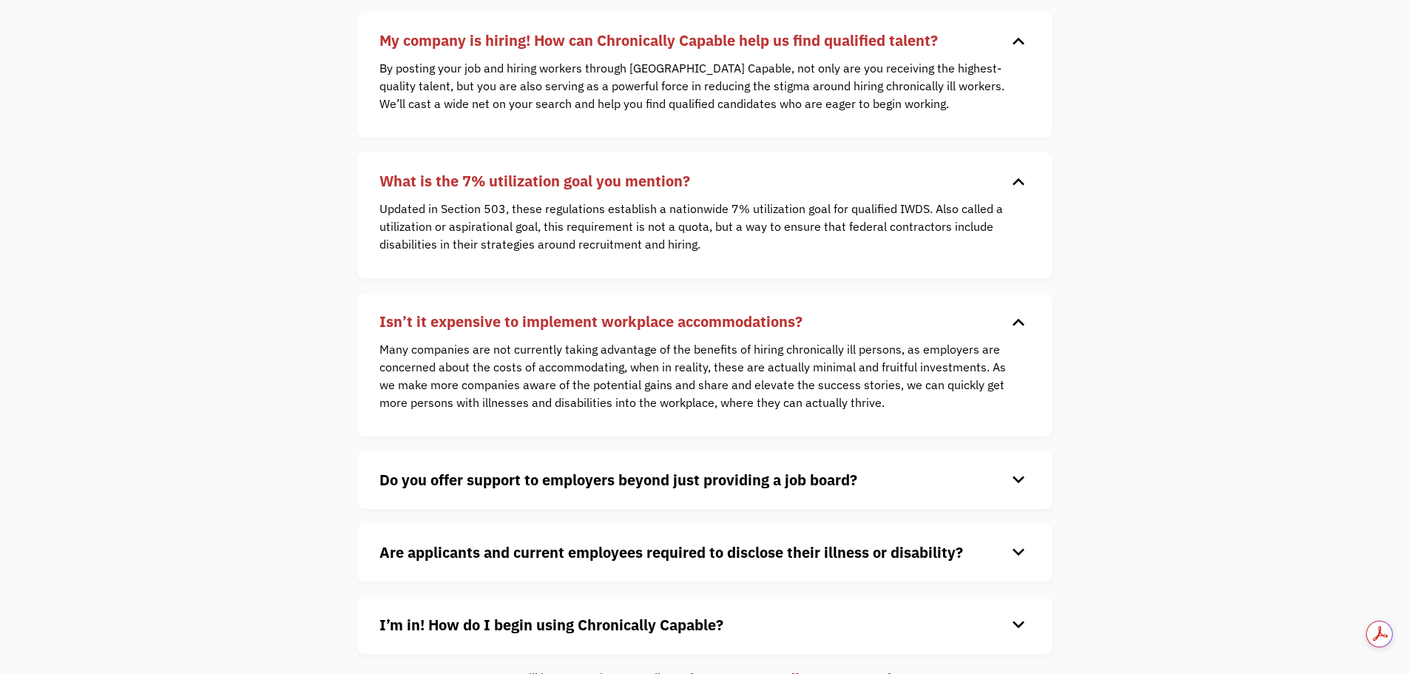
click at [608, 489] on h4 "Do you offer support to employers beyond just providing a job board?" at bounding box center [692, 480] width 627 height 22
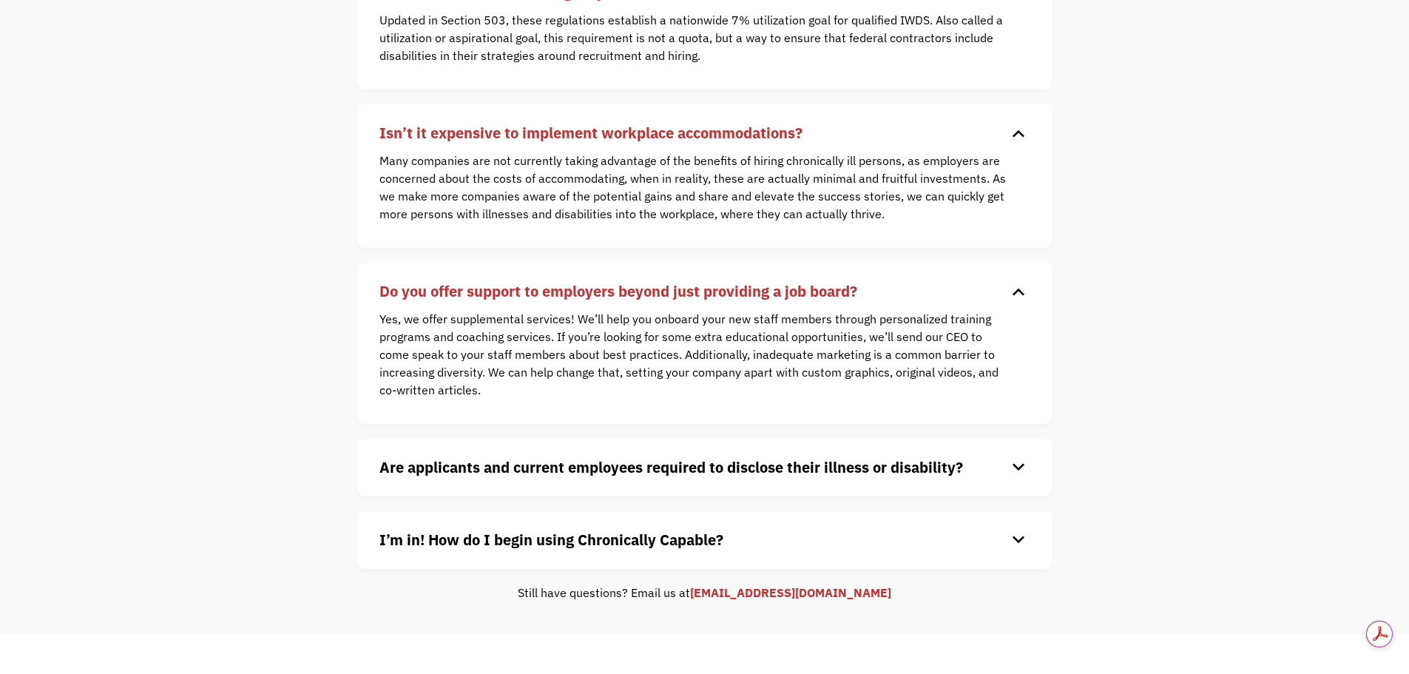
scroll to position [1331, 0]
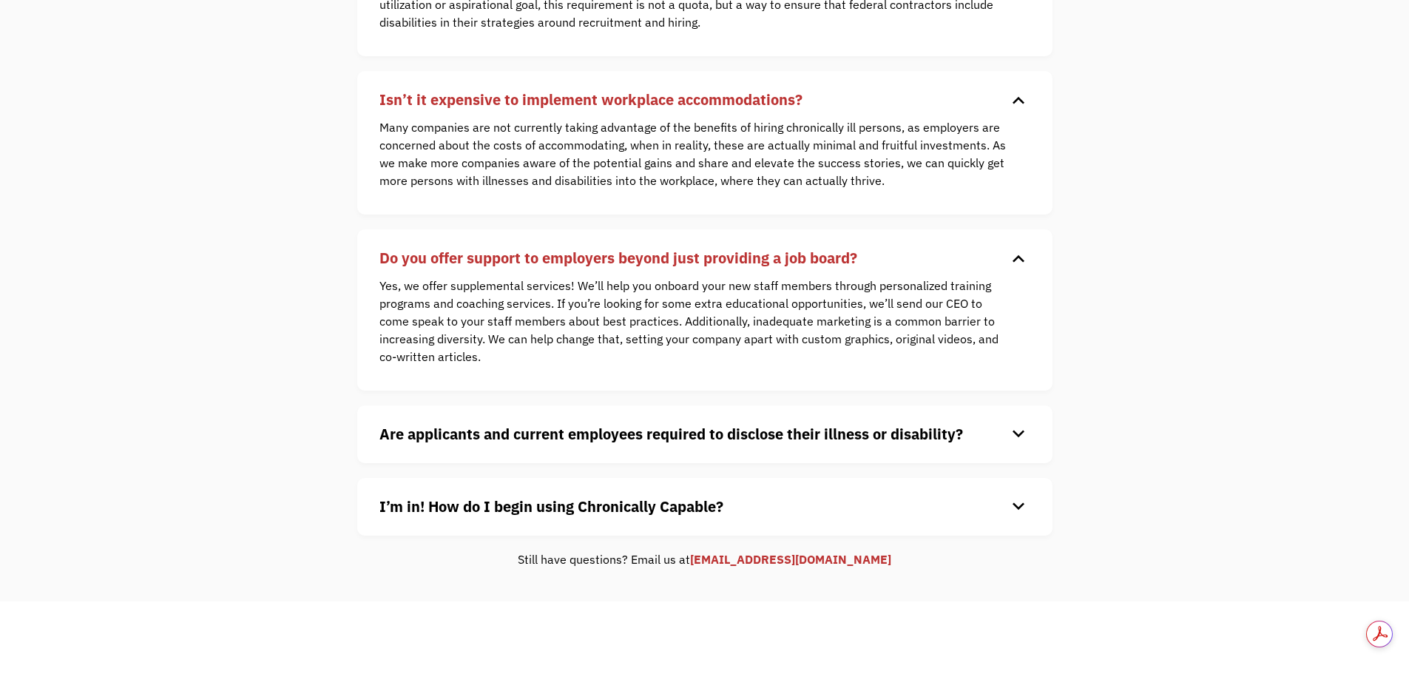
click at [547, 427] on strong "Are applicants and current employees required to disclose their illness or disa…" at bounding box center [670, 434] width 583 height 20
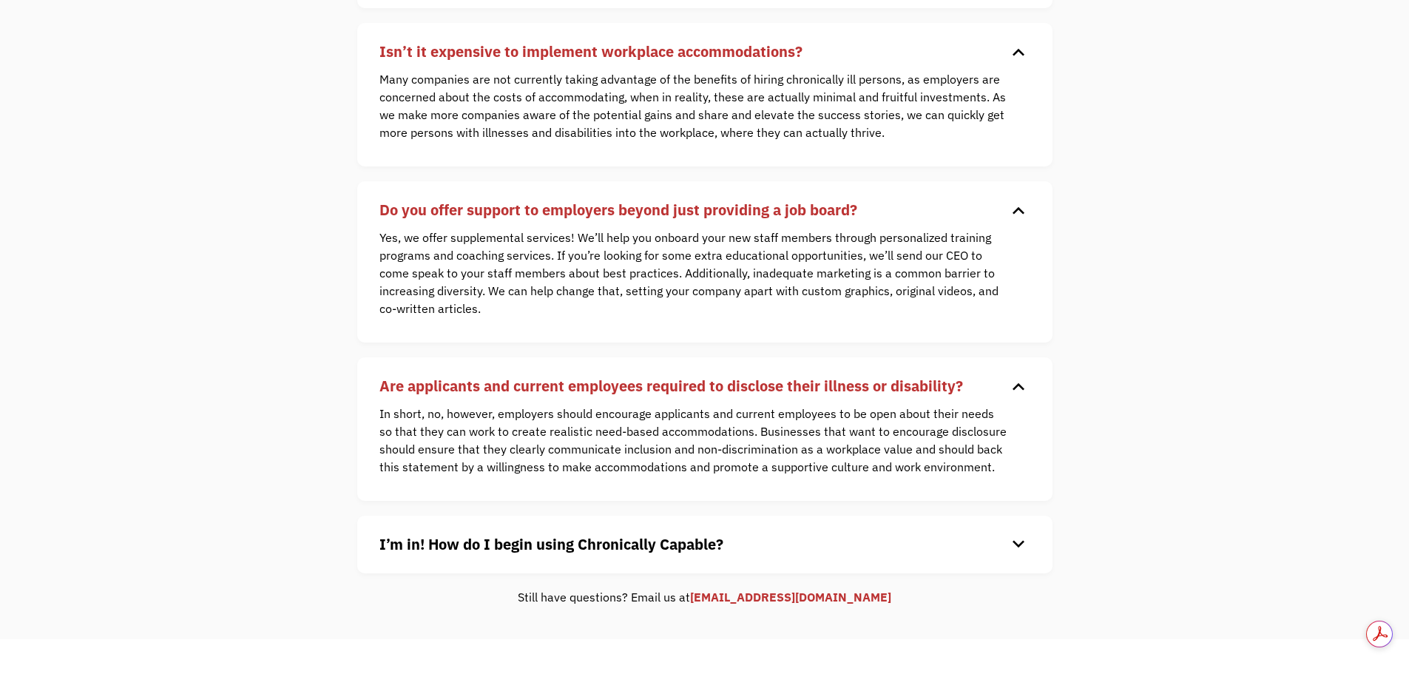
scroll to position [1405, 0]
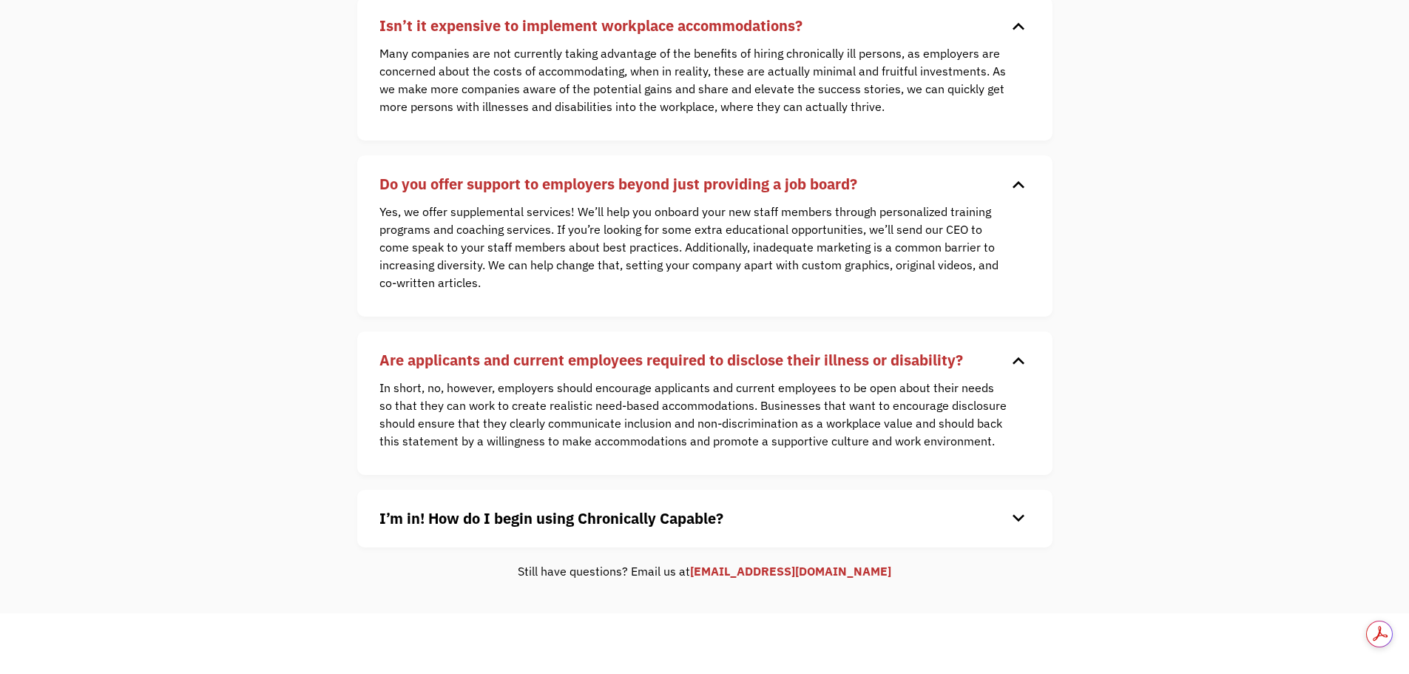
click at [605, 509] on strong "I’m in! How do I begin using Chronically Capable?" at bounding box center [551, 518] width 344 height 20
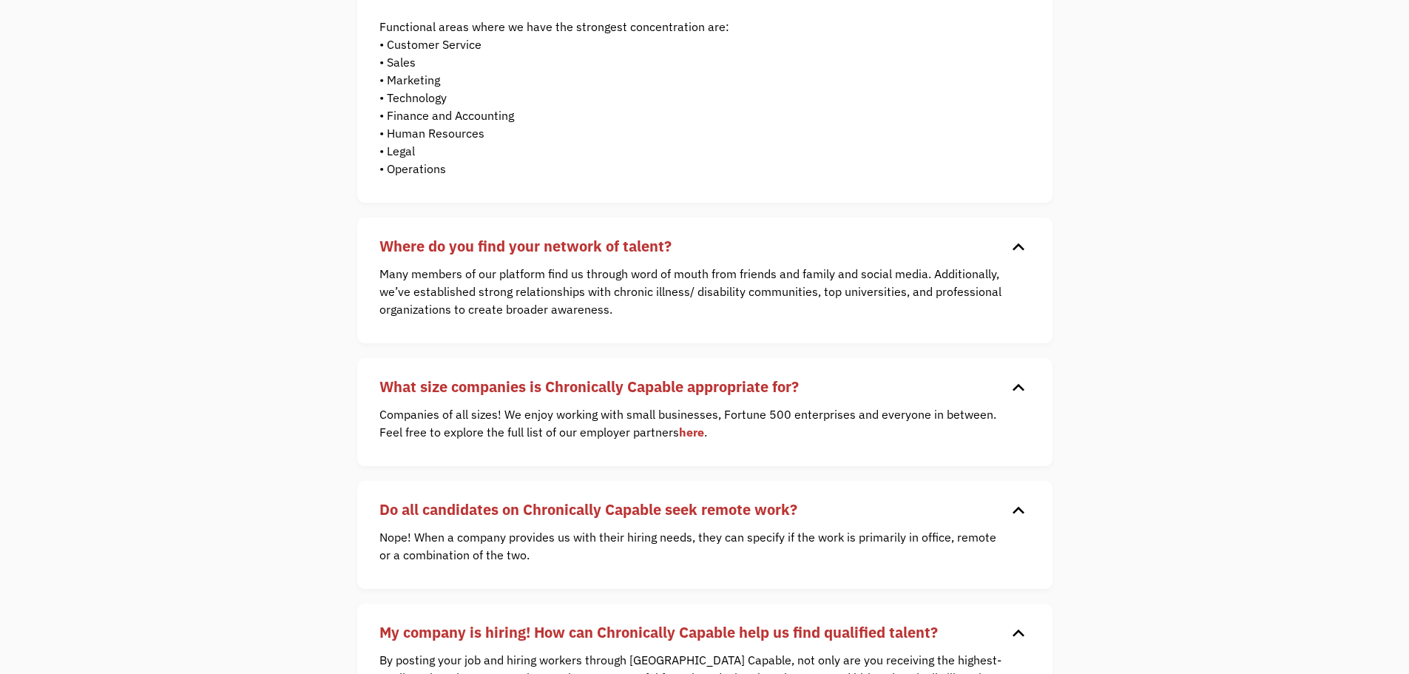
scroll to position [0, 0]
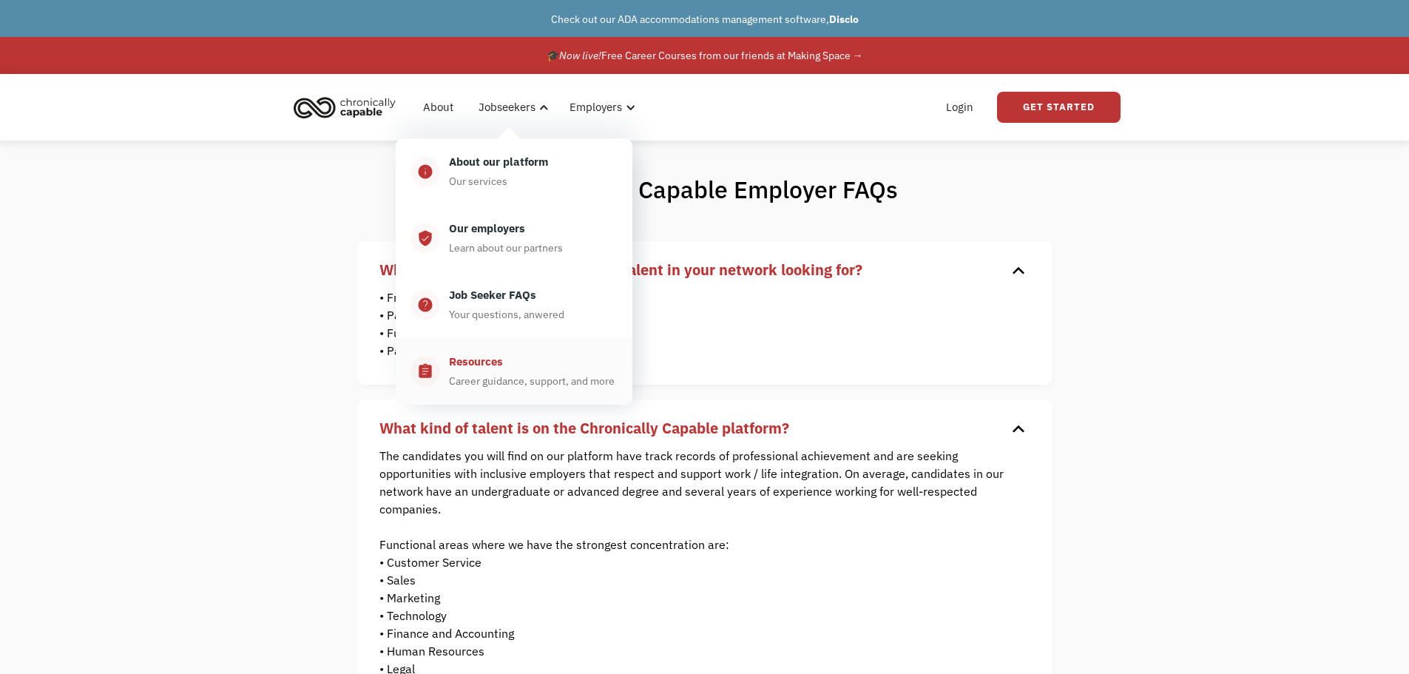
click at [467, 356] on div "Resources" at bounding box center [476, 362] width 54 height 18
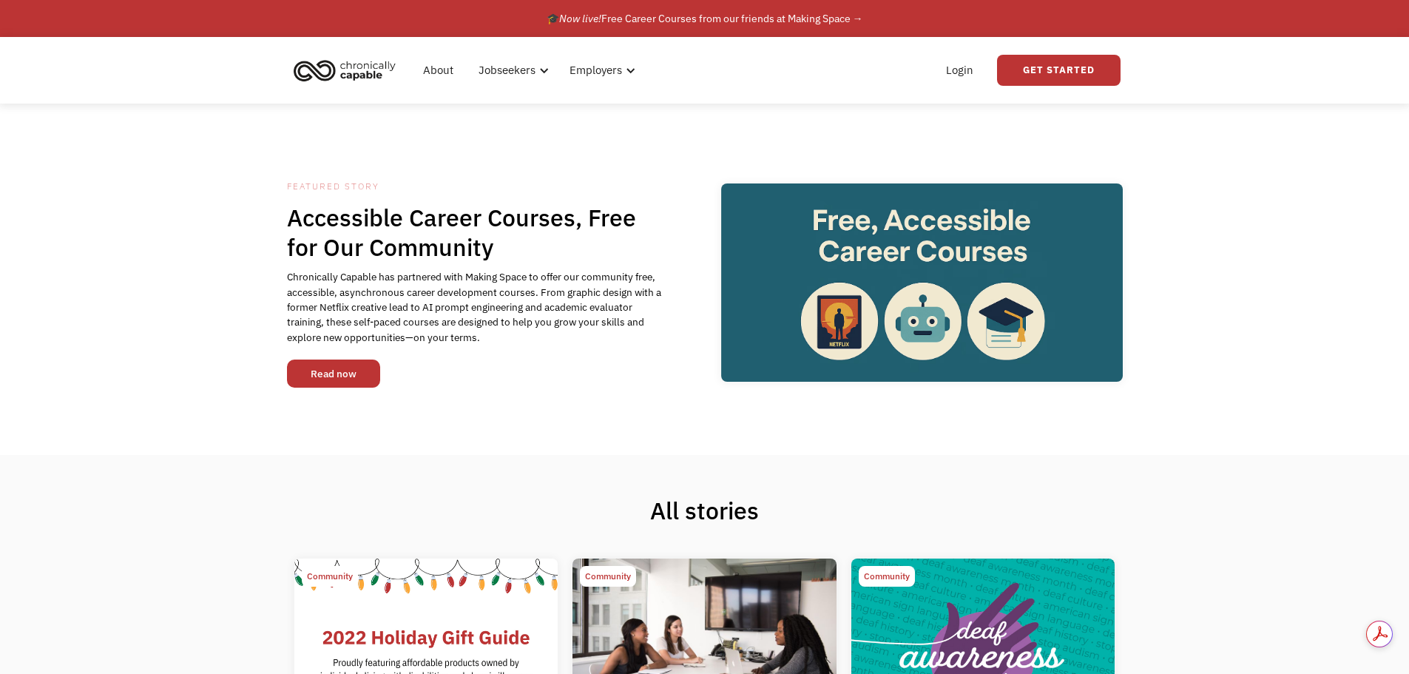
click at [308, 365] on link "Read now" at bounding box center [333, 373] width 93 height 28
